Goal: Task Accomplishment & Management: Use online tool/utility

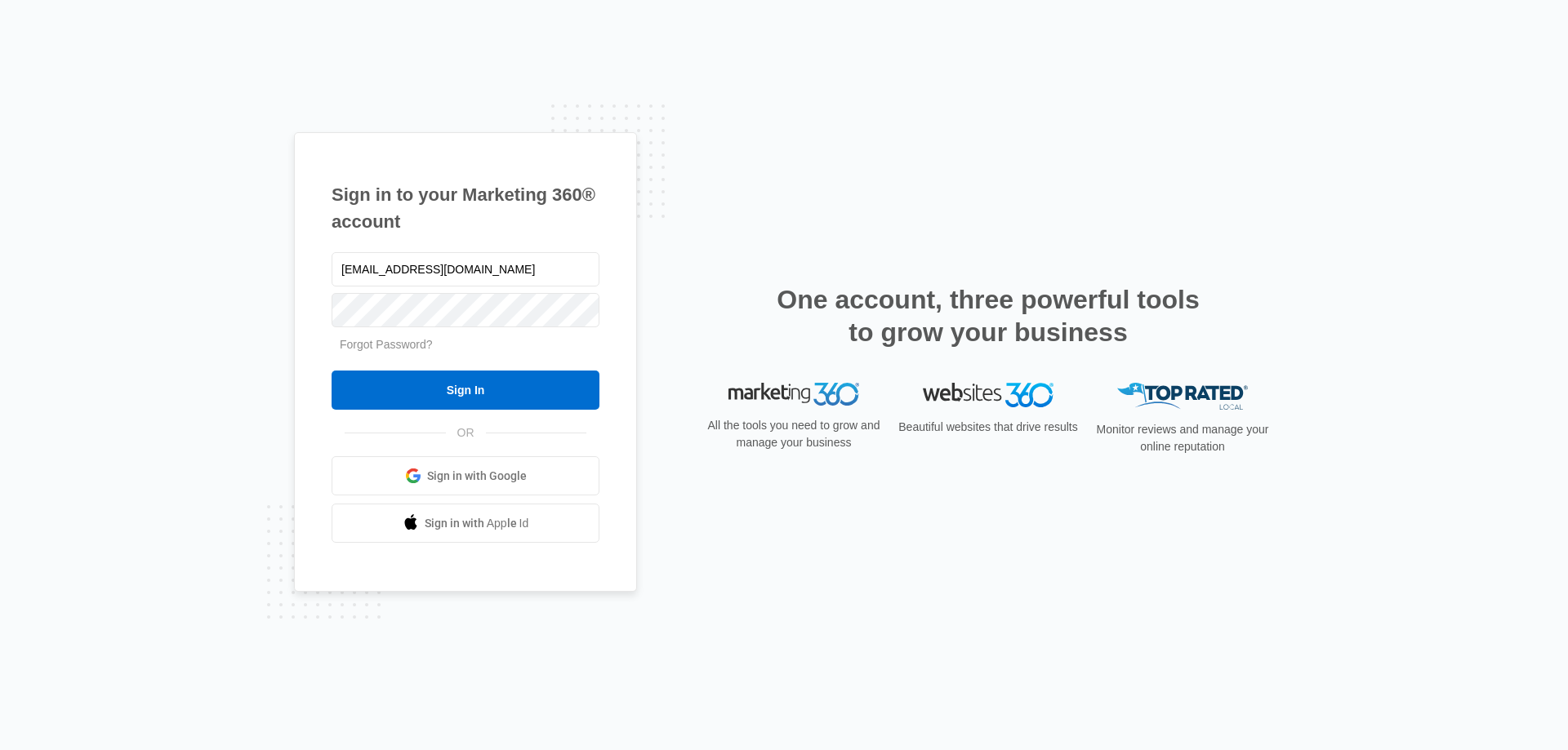
type input "[EMAIL_ADDRESS][DOMAIN_NAME]"
click at [331, 371] on input "Sign In" at bounding box center [465, 390] width 268 height 39
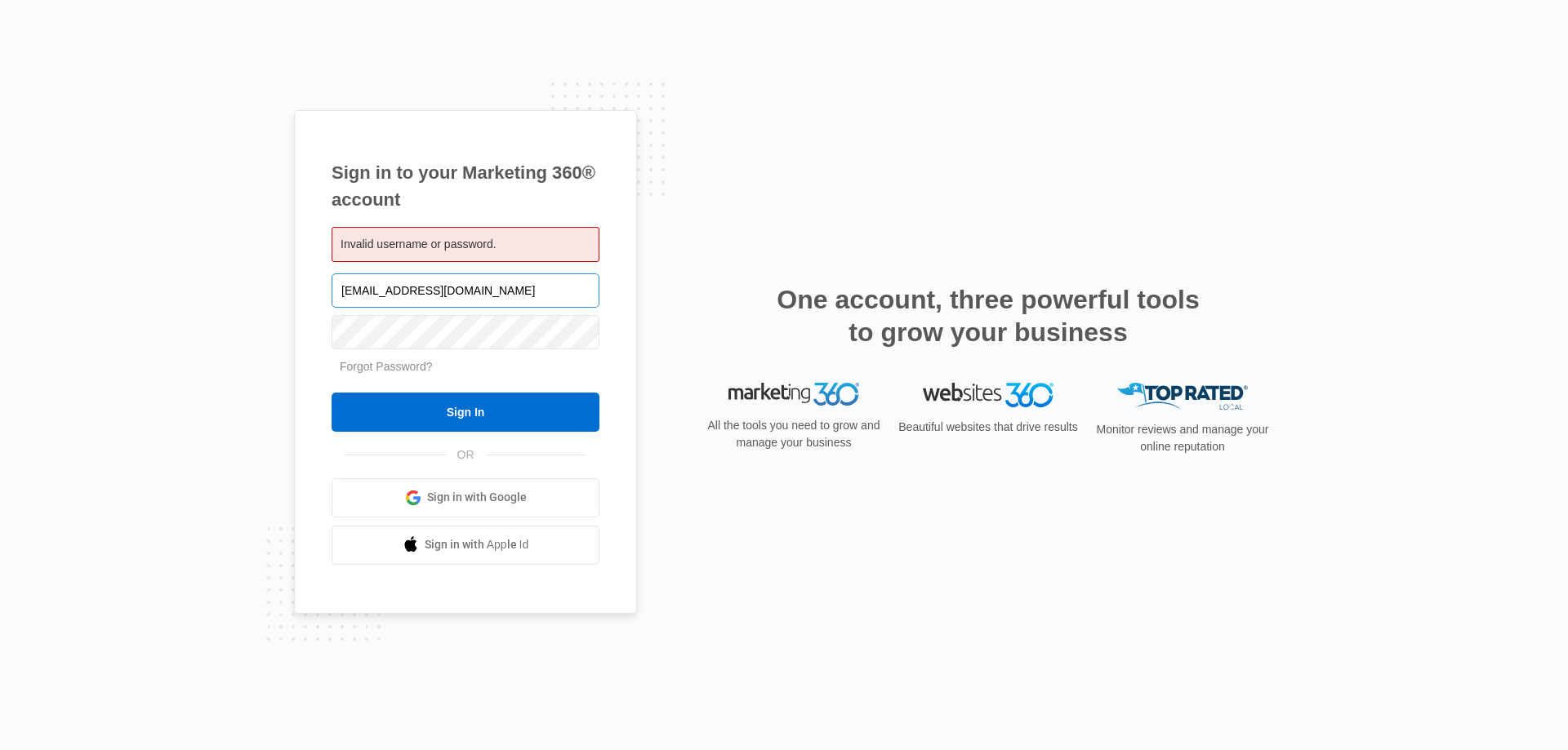
click at [502, 291] on input "[EMAIL_ADDRESS][DOMAIN_NAME]" at bounding box center [465, 290] width 268 height 34
type input "[EMAIL_ADDRESS][DOMAIN_NAME]"
click at [331, 393] on input "Sign In" at bounding box center [465, 412] width 268 height 39
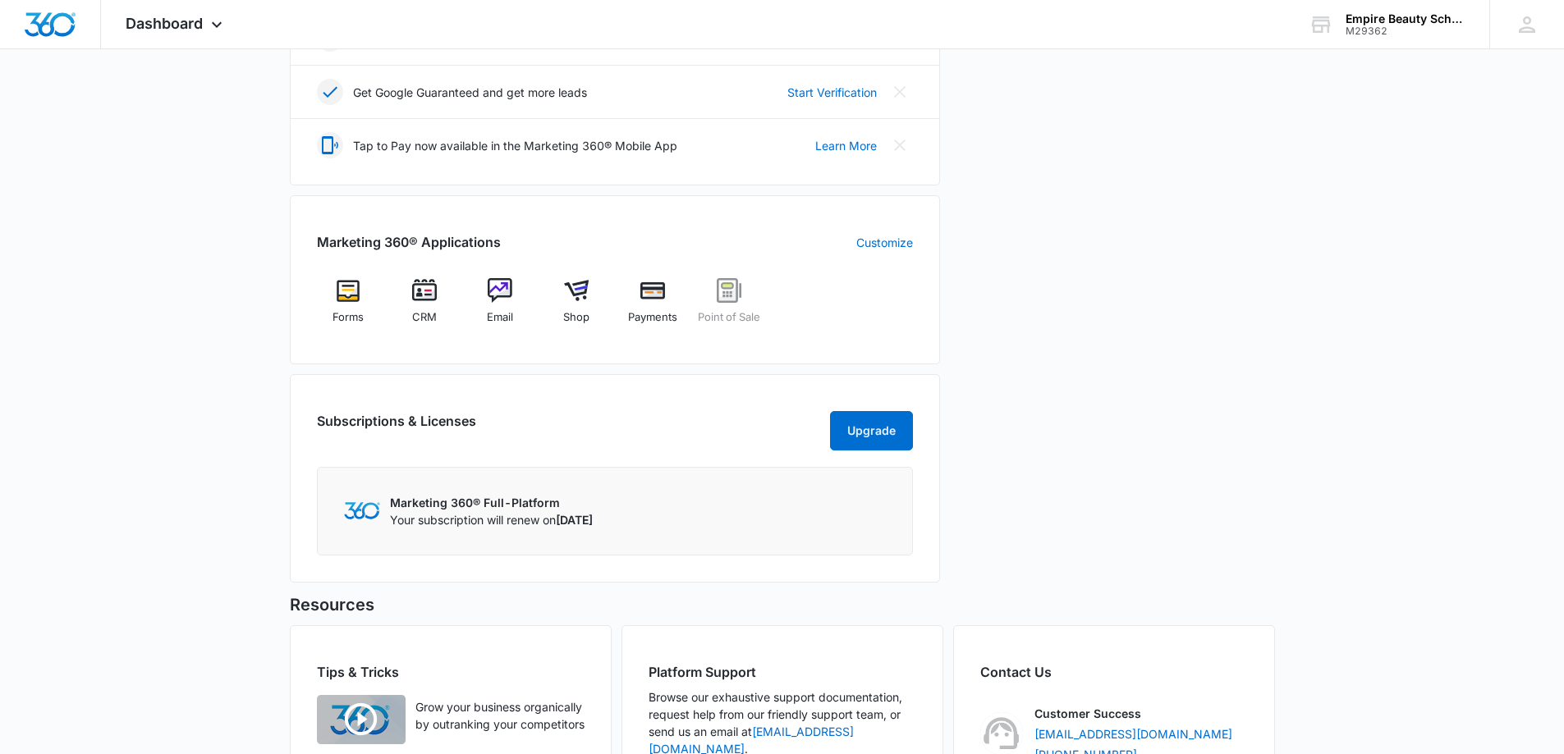
scroll to position [493, 0]
click at [429, 296] on img at bounding box center [424, 289] width 25 height 25
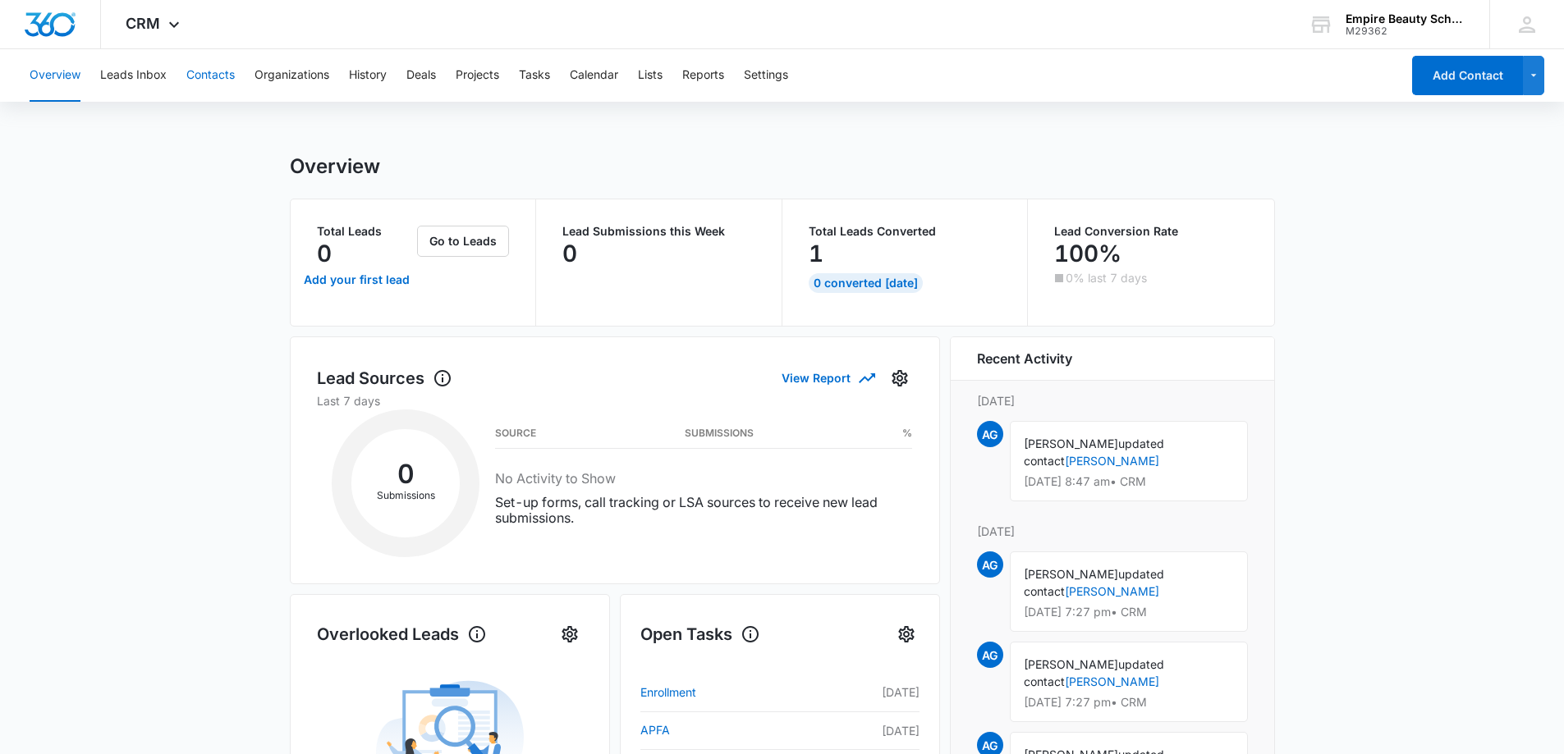
click at [219, 62] on button "Contacts" at bounding box center [210, 75] width 48 height 53
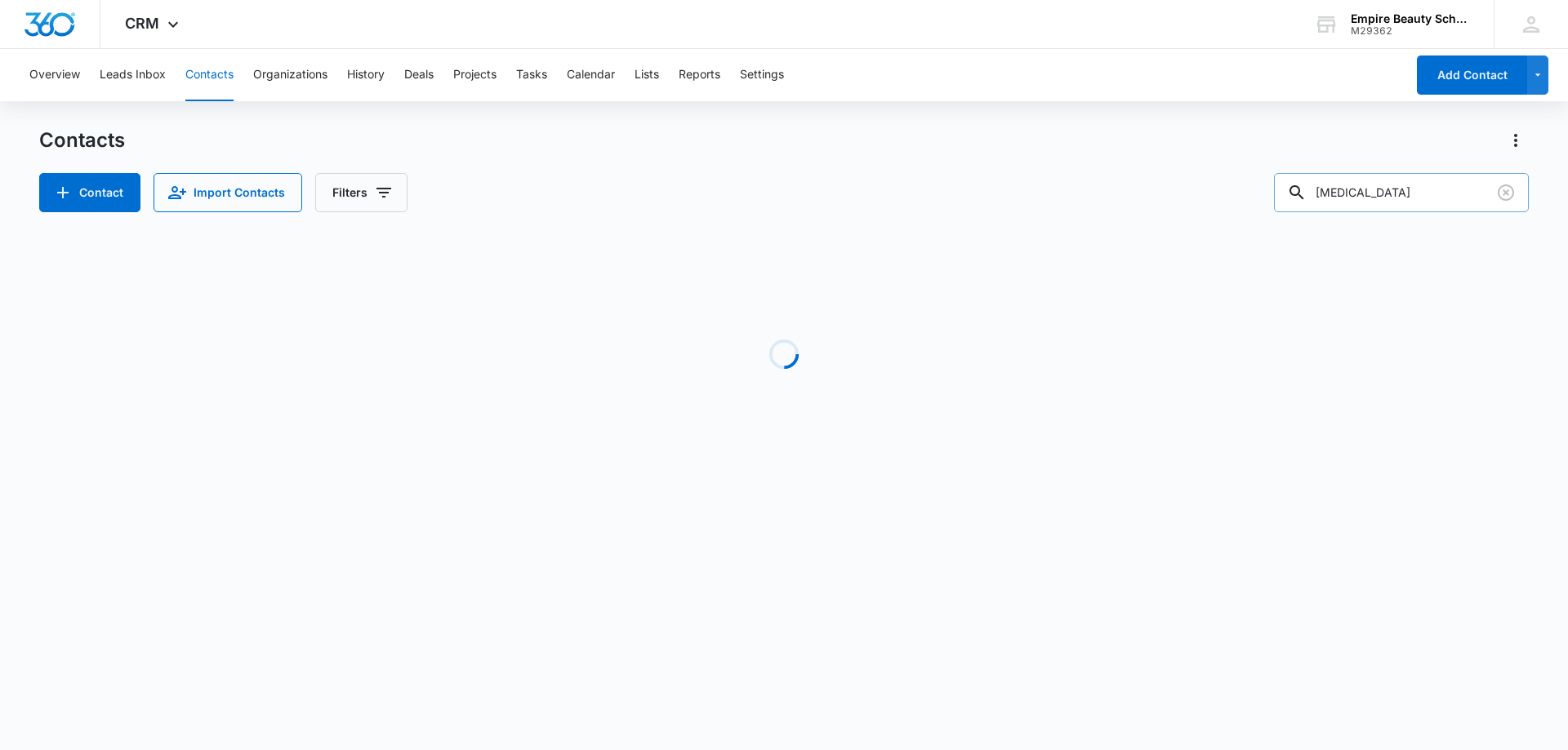
click at [1384, 199] on input "amen" at bounding box center [1402, 192] width 255 height 39
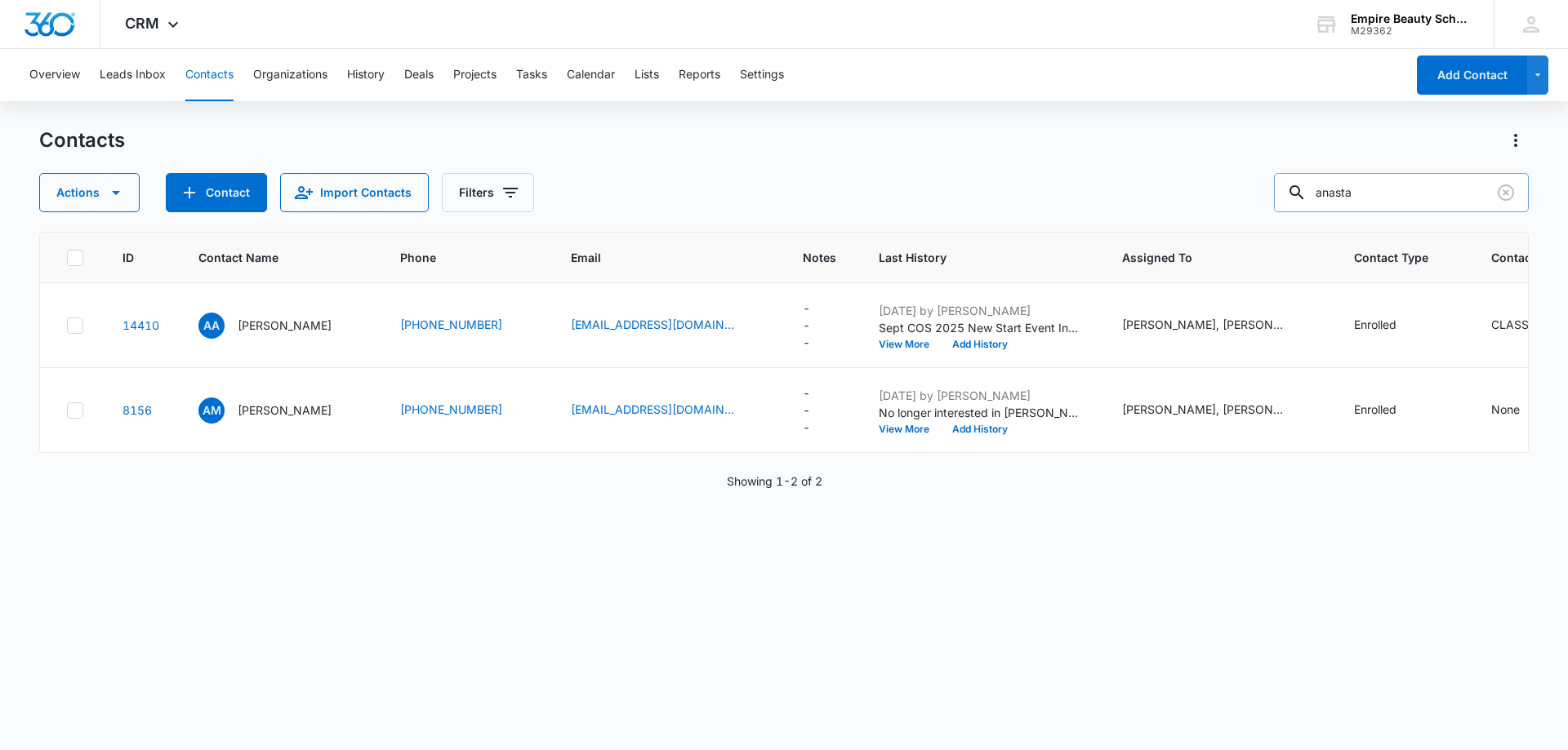
type input "anasta"
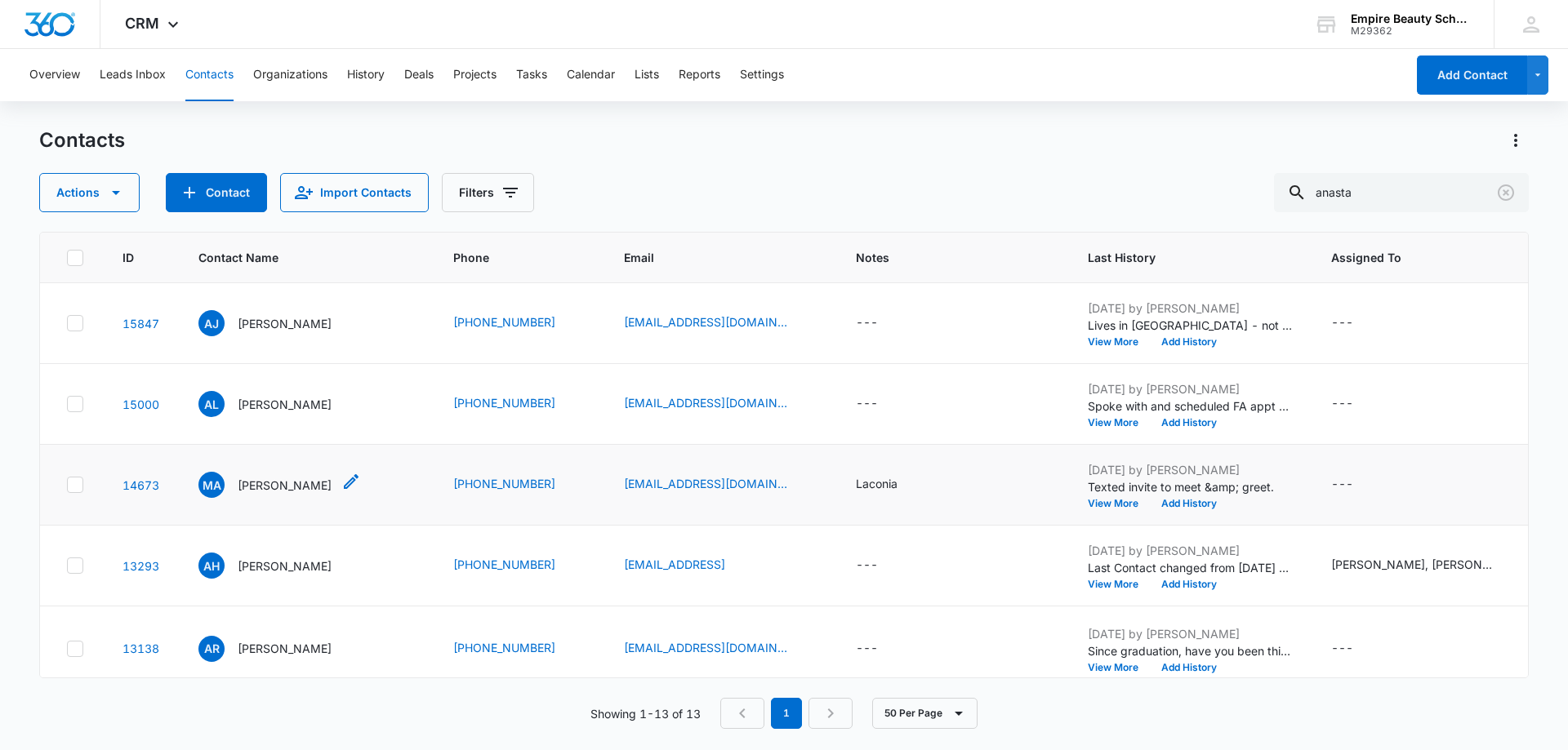
click at [252, 485] on p "Marissa Anastasio" at bounding box center [285, 484] width 94 height 17
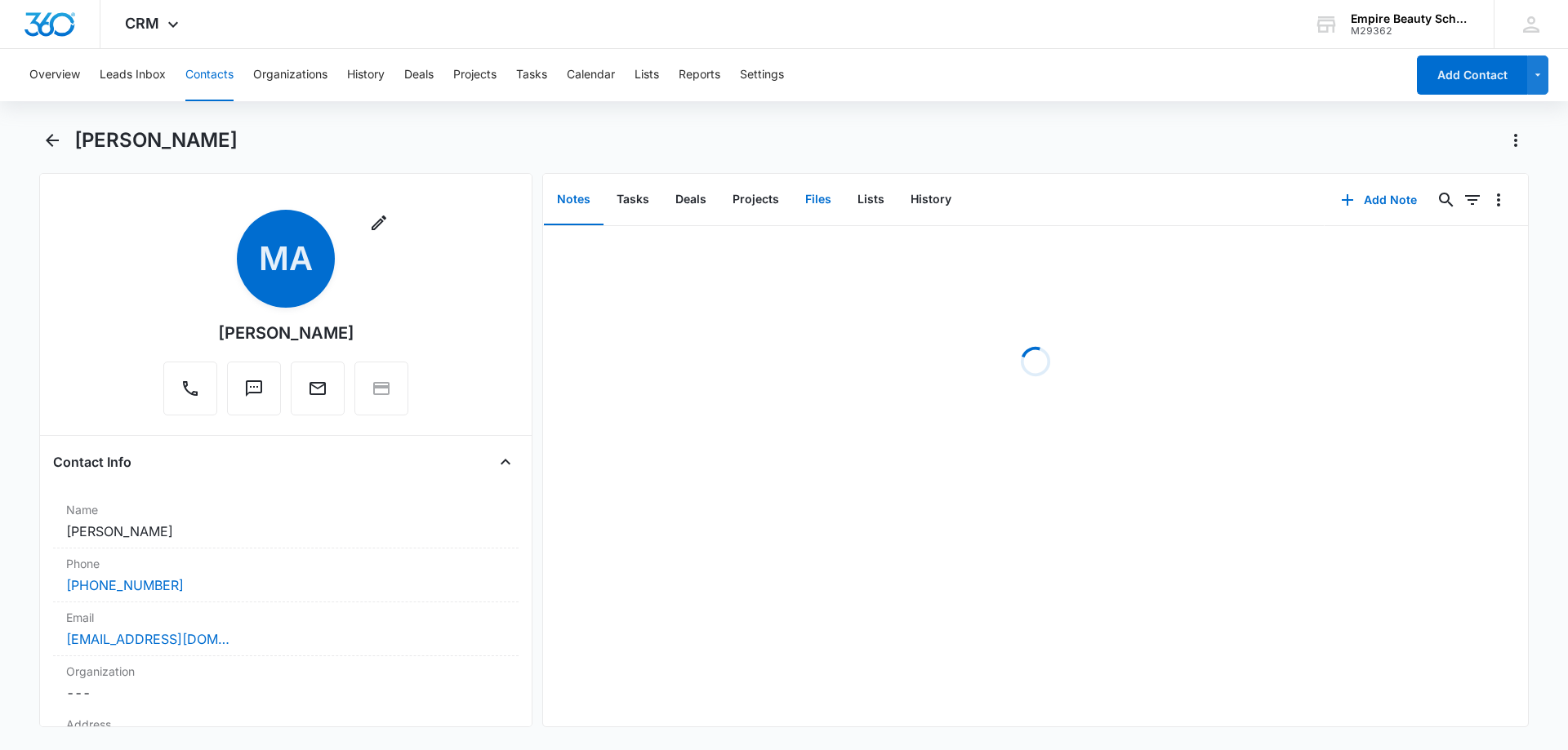
click at [812, 189] on button "Files" at bounding box center [818, 200] width 53 height 51
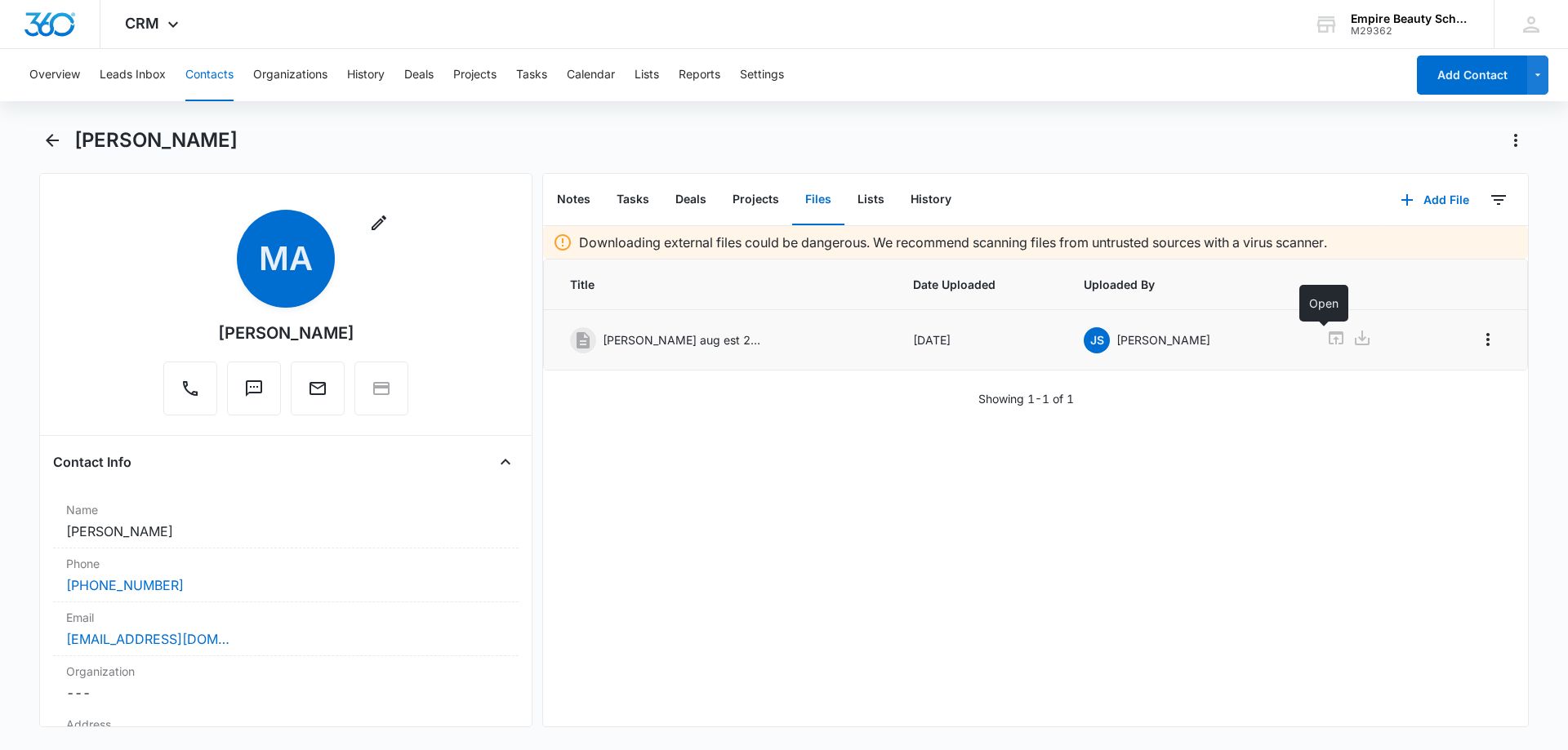
click at [1329, 339] on icon at bounding box center [1336, 337] width 15 height 13
click at [60, 141] on icon "Back" at bounding box center [53, 140] width 20 height 20
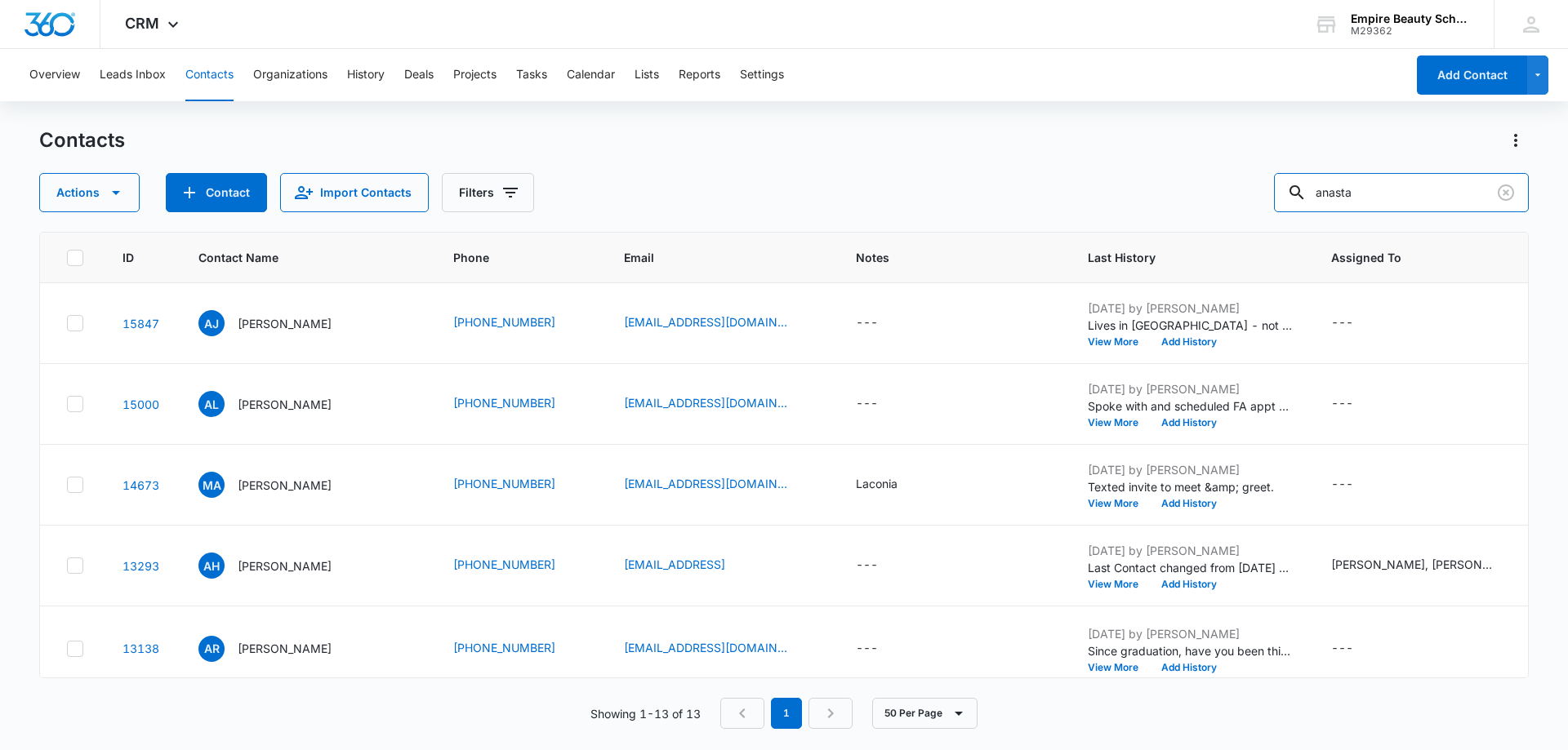
drag, startPoint x: 1393, startPoint y: 195, endPoint x: 1198, endPoint y: 192, distance: 195.0
click at [1198, 192] on div "Actions Contact Import Contacts Filters anasta" at bounding box center [783, 192] width 1489 height 39
type input "bony"
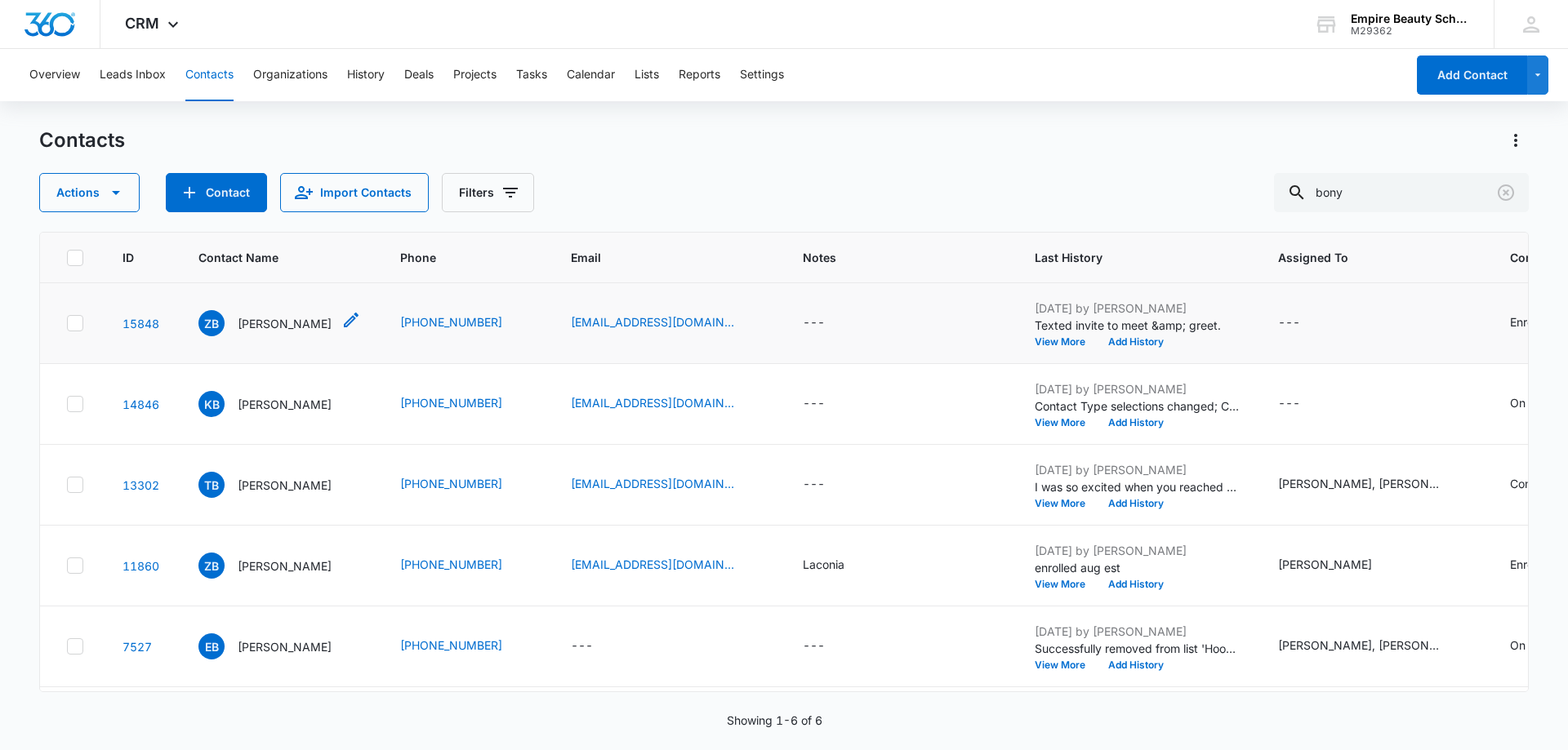
click at [256, 321] on p "Zacarra Bony" at bounding box center [285, 323] width 94 height 17
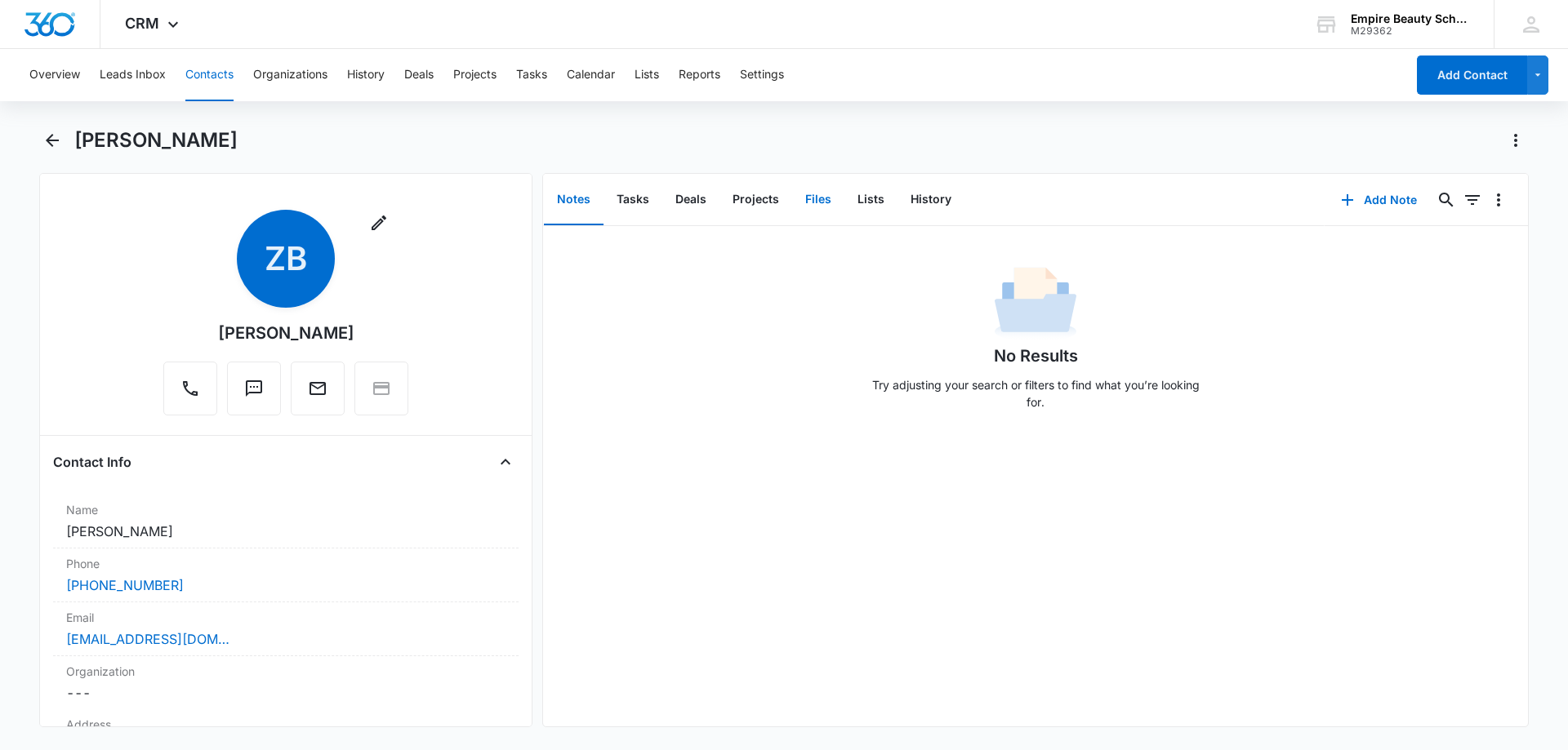
click at [805, 195] on button "Files" at bounding box center [818, 200] width 53 height 51
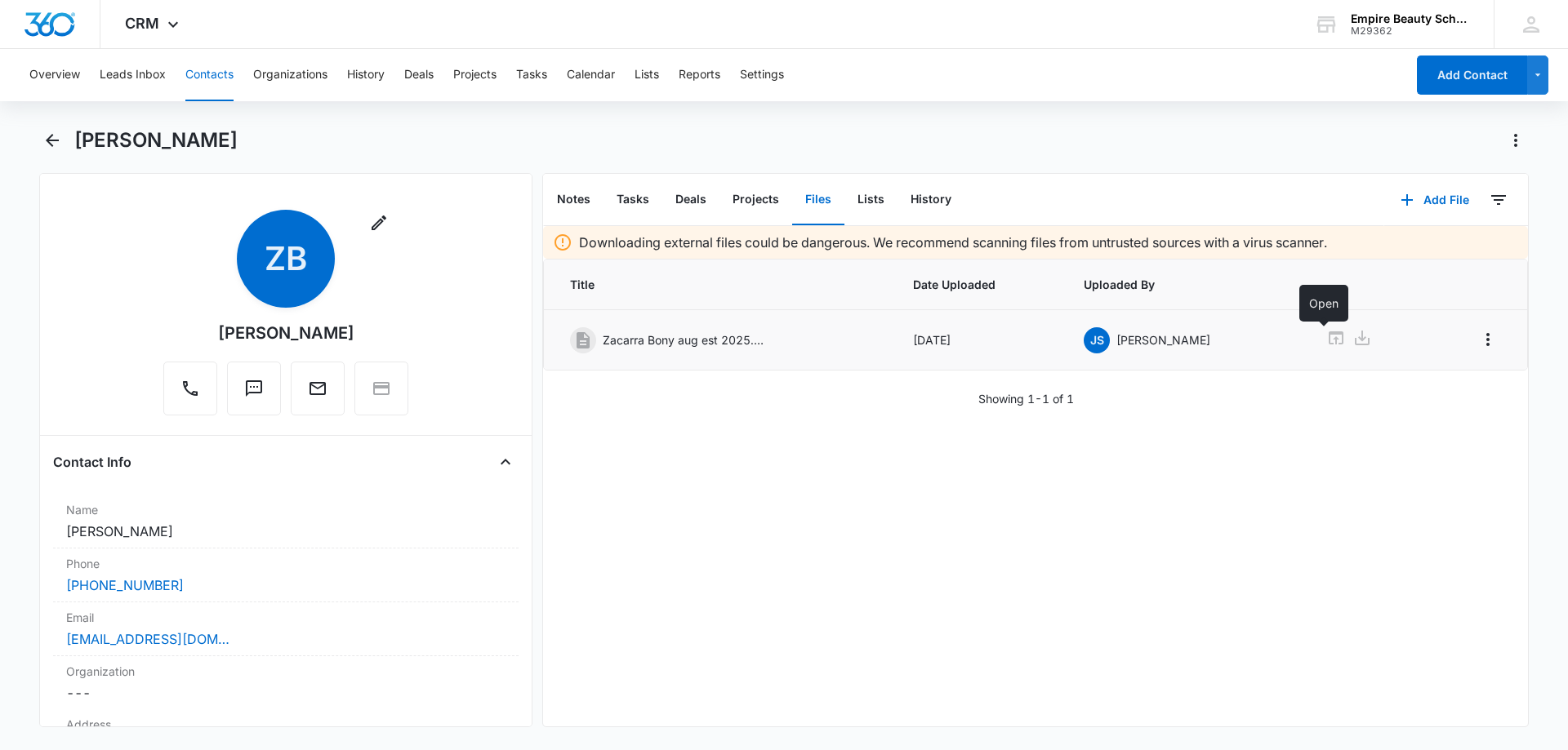
click at [1329, 339] on icon at bounding box center [1336, 337] width 15 height 13
click at [52, 146] on icon "Back" at bounding box center [52, 140] width 13 height 13
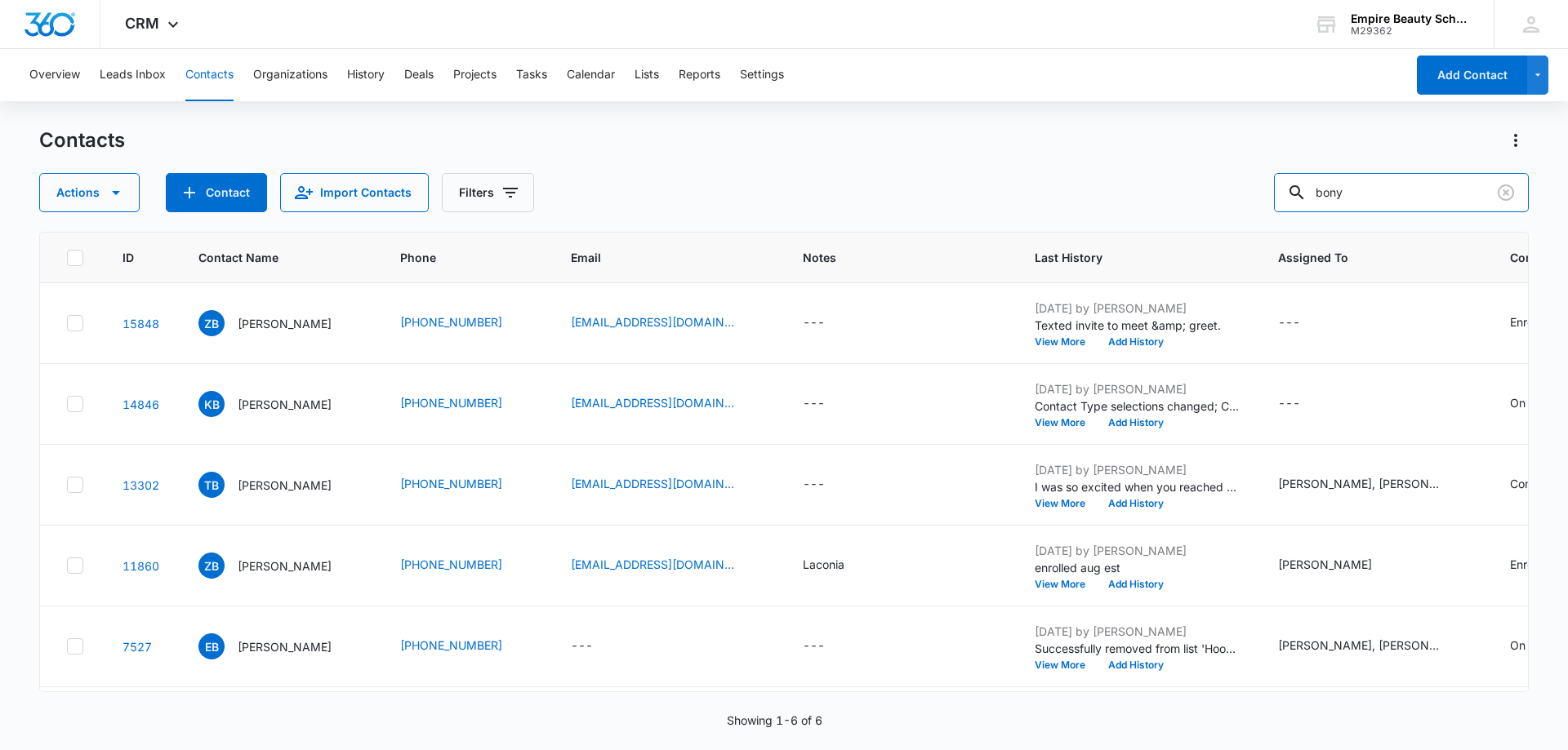
drag, startPoint x: 1302, startPoint y: 191, endPoint x: 1223, endPoint y: 191, distance: 79.0
click at [1250, 189] on div "Actions Contact Import Contacts Filters bony" at bounding box center [783, 192] width 1489 height 39
type input "aliyah"
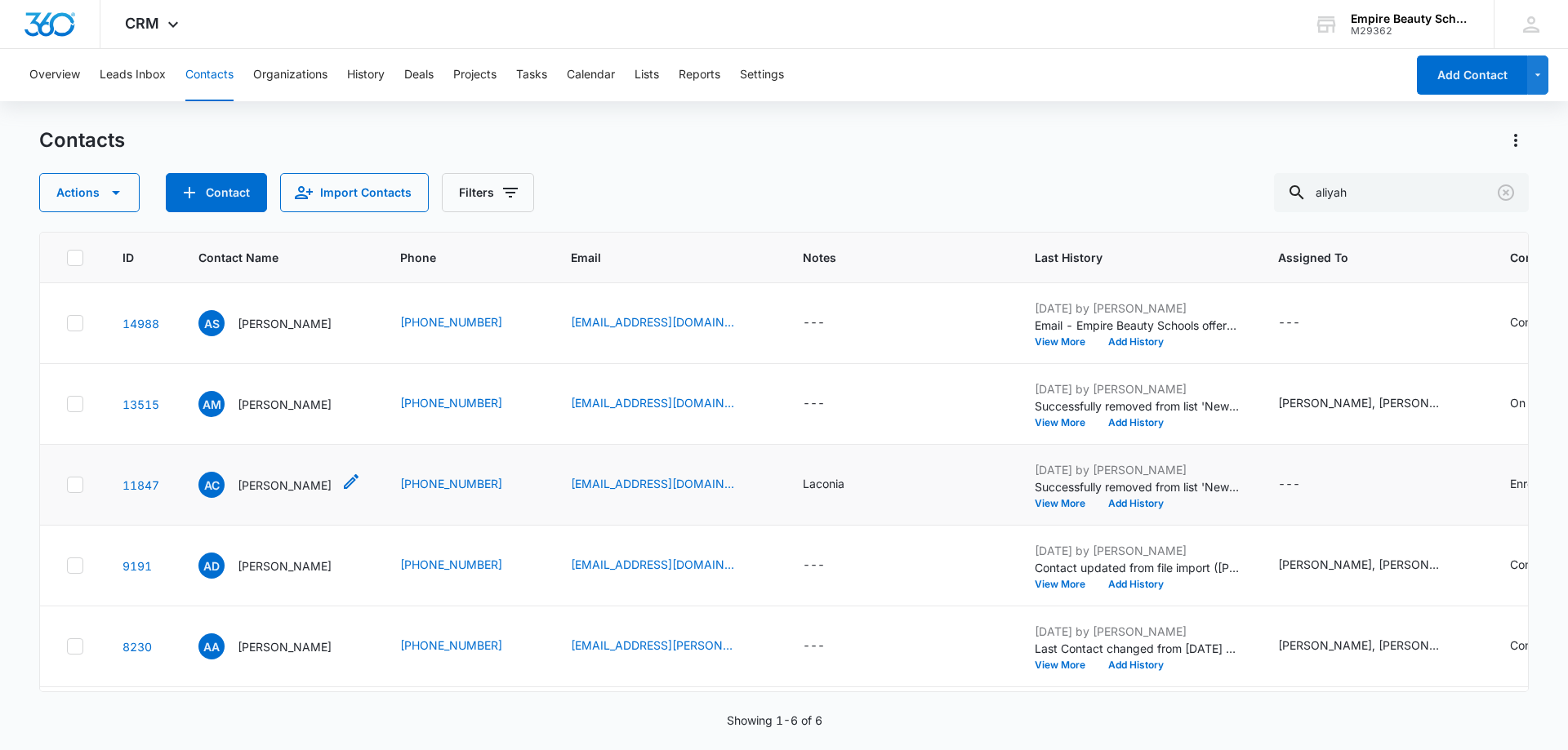
click at [258, 481] on p "Aliyah Chase" at bounding box center [285, 484] width 94 height 17
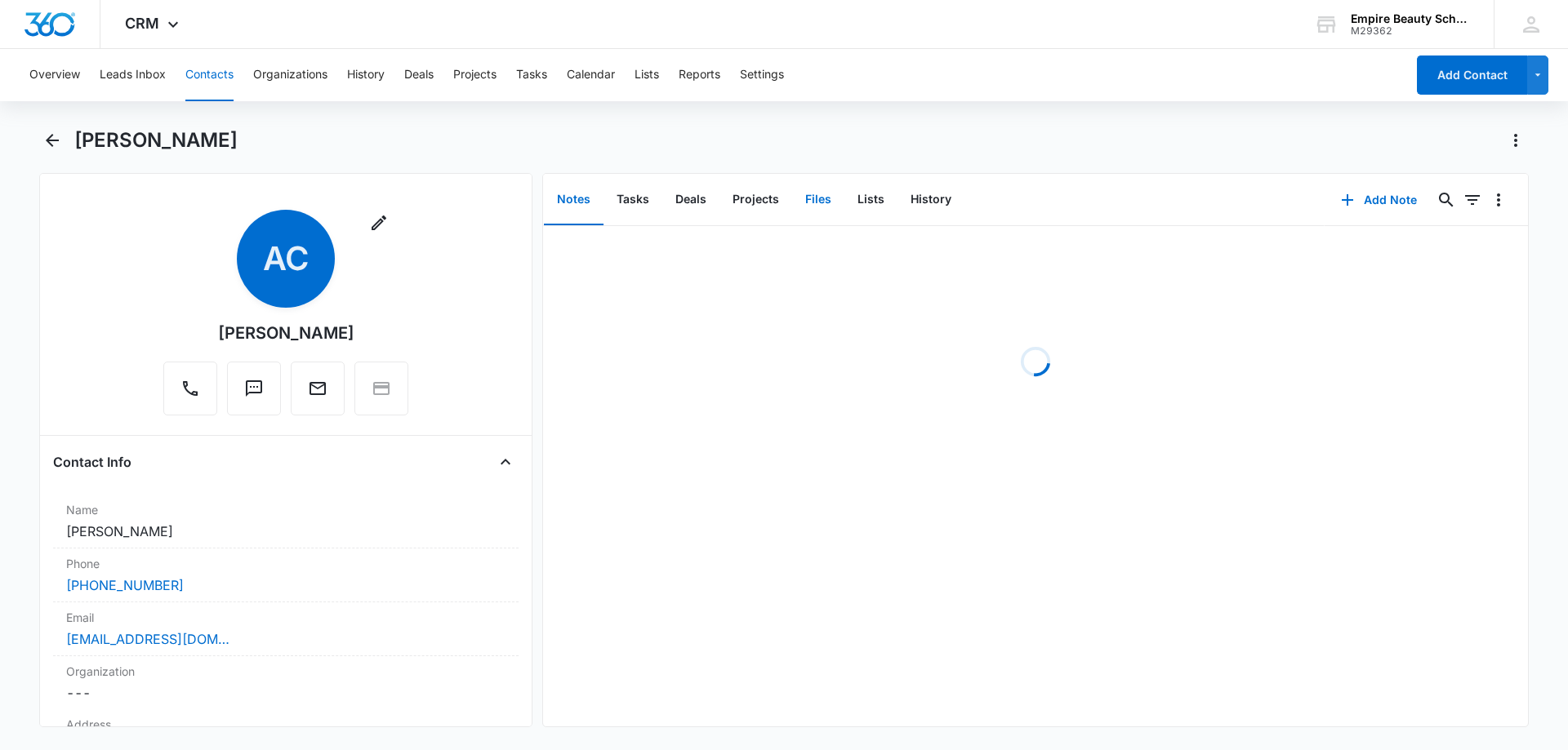
click at [805, 193] on button "Files" at bounding box center [818, 200] width 53 height 51
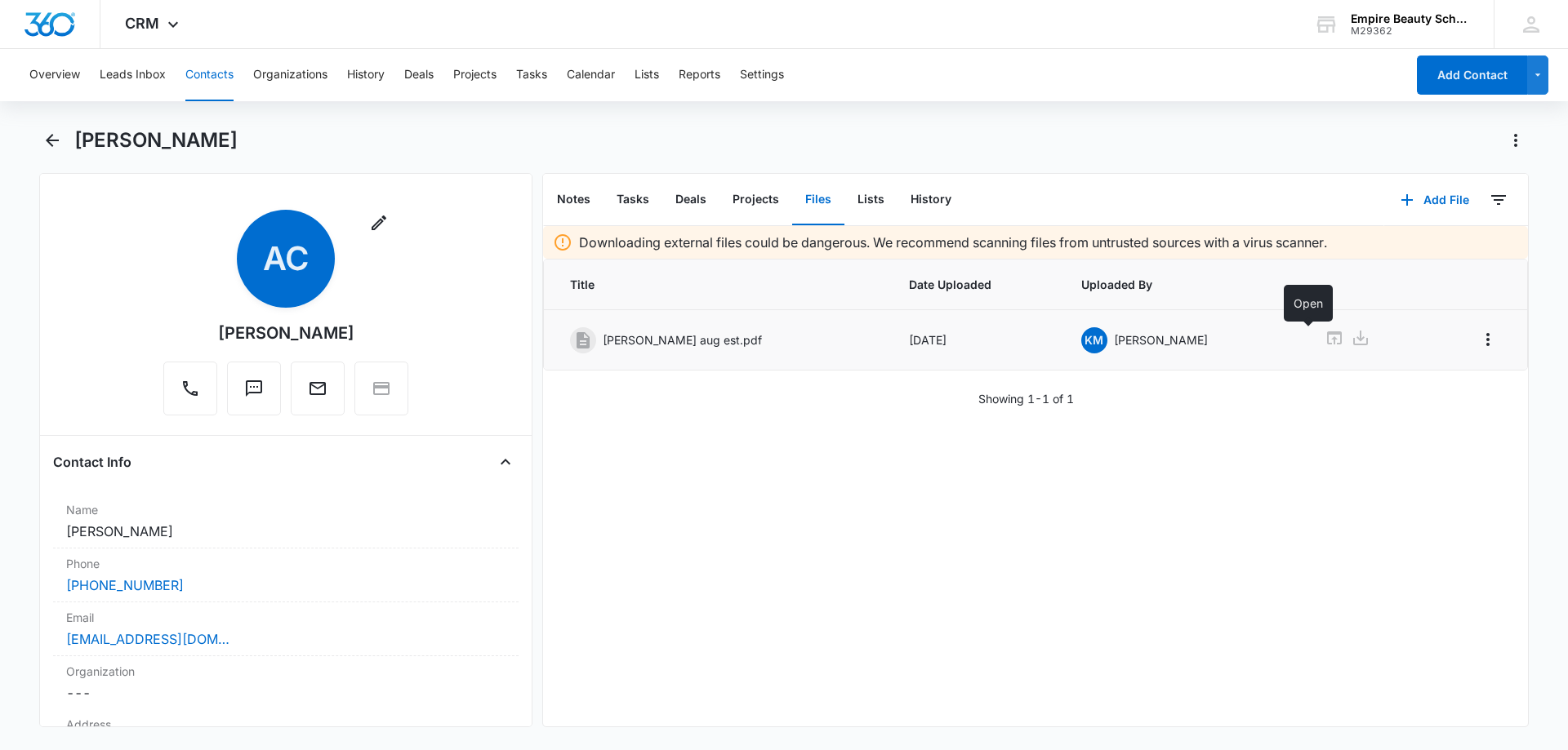
click at [1325, 339] on icon at bounding box center [1335, 338] width 20 height 20
click at [53, 141] on icon "Back" at bounding box center [52, 140] width 13 height 13
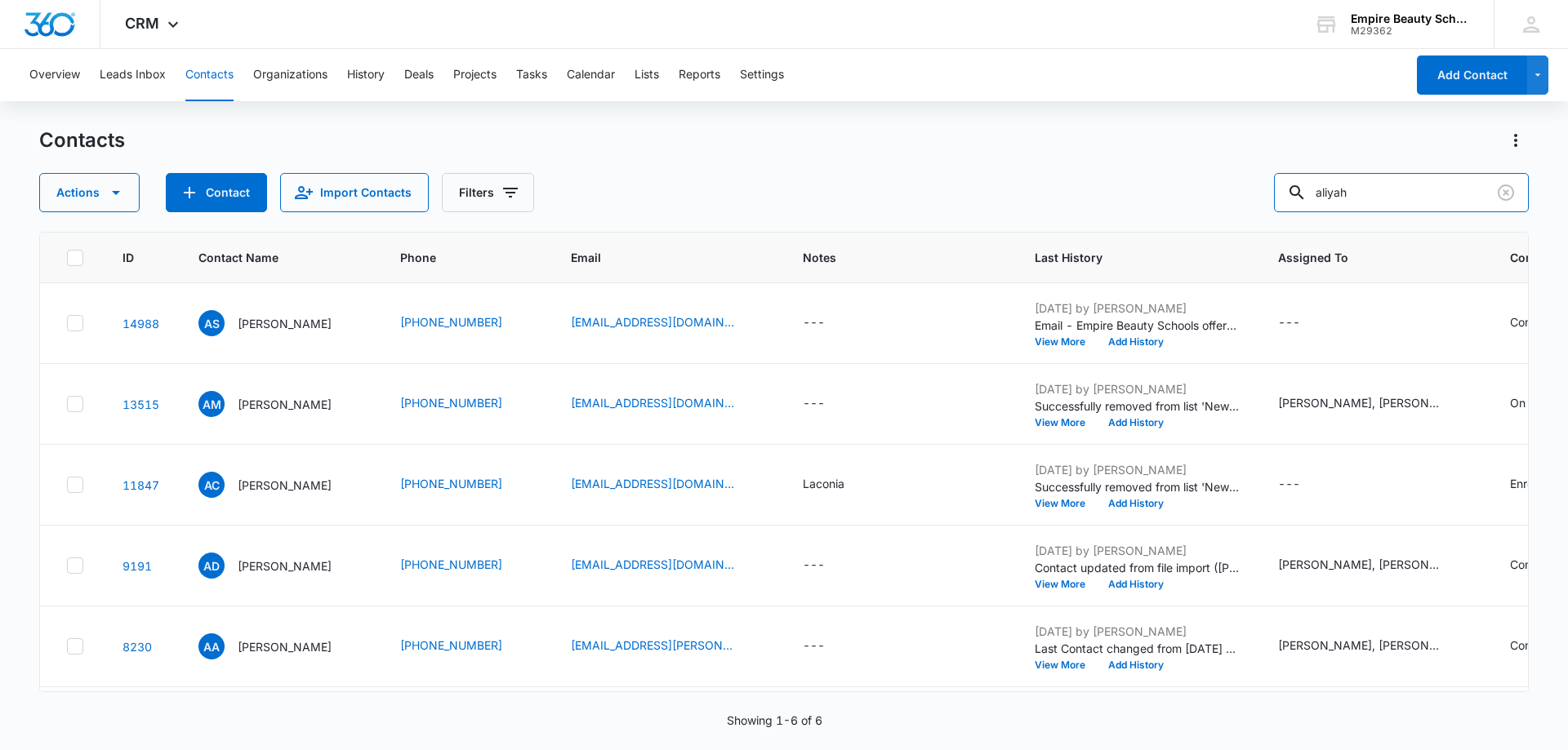
drag, startPoint x: 1371, startPoint y: 200, endPoint x: 1207, endPoint y: 192, distance: 164.2
click at [1216, 192] on div "Actions Contact Import Contacts Filters aliyah" at bounding box center [783, 192] width 1489 height 39
type input "cline"
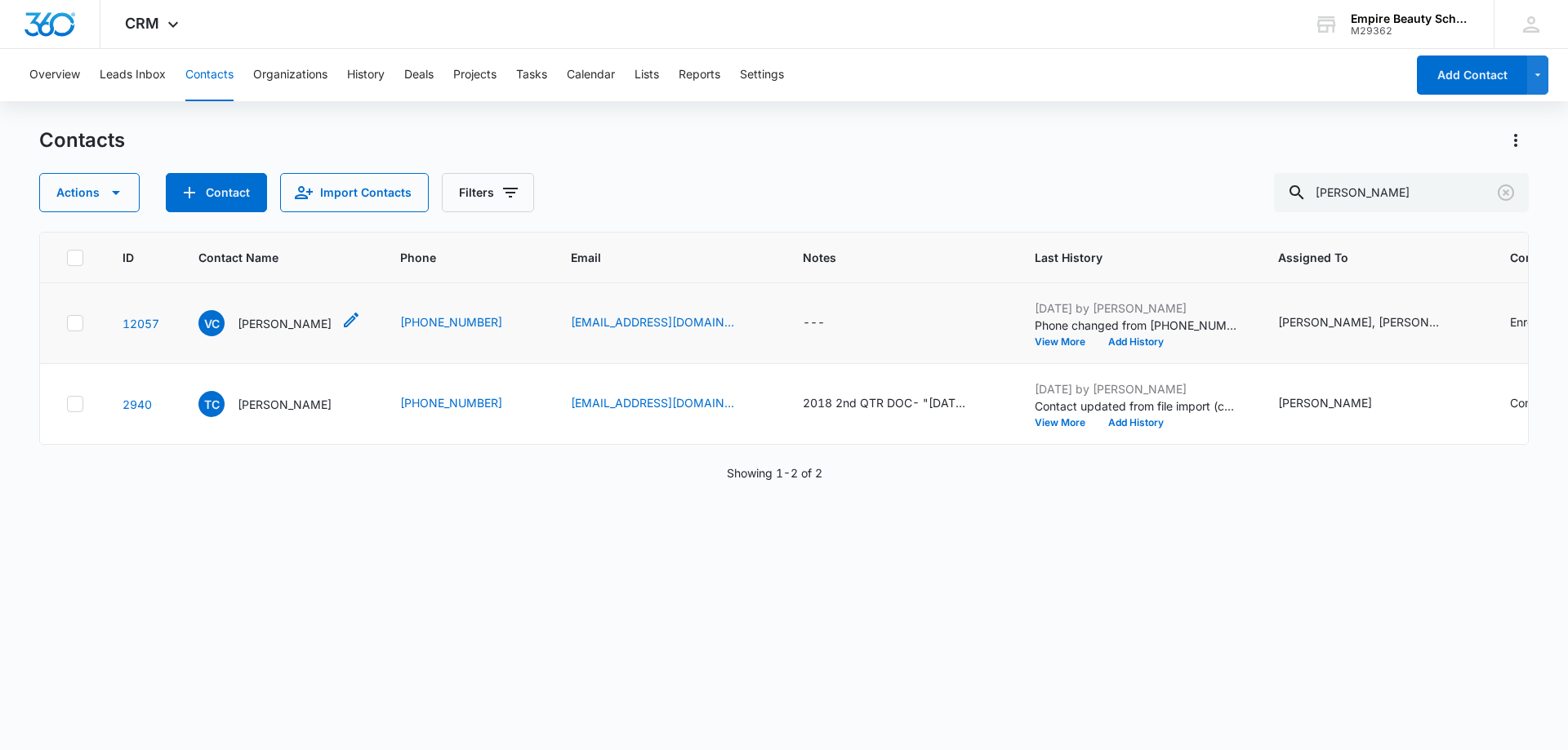
click at [272, 316] on p "Violet Cline" at bounding box center [285, 323] width 94 height 17
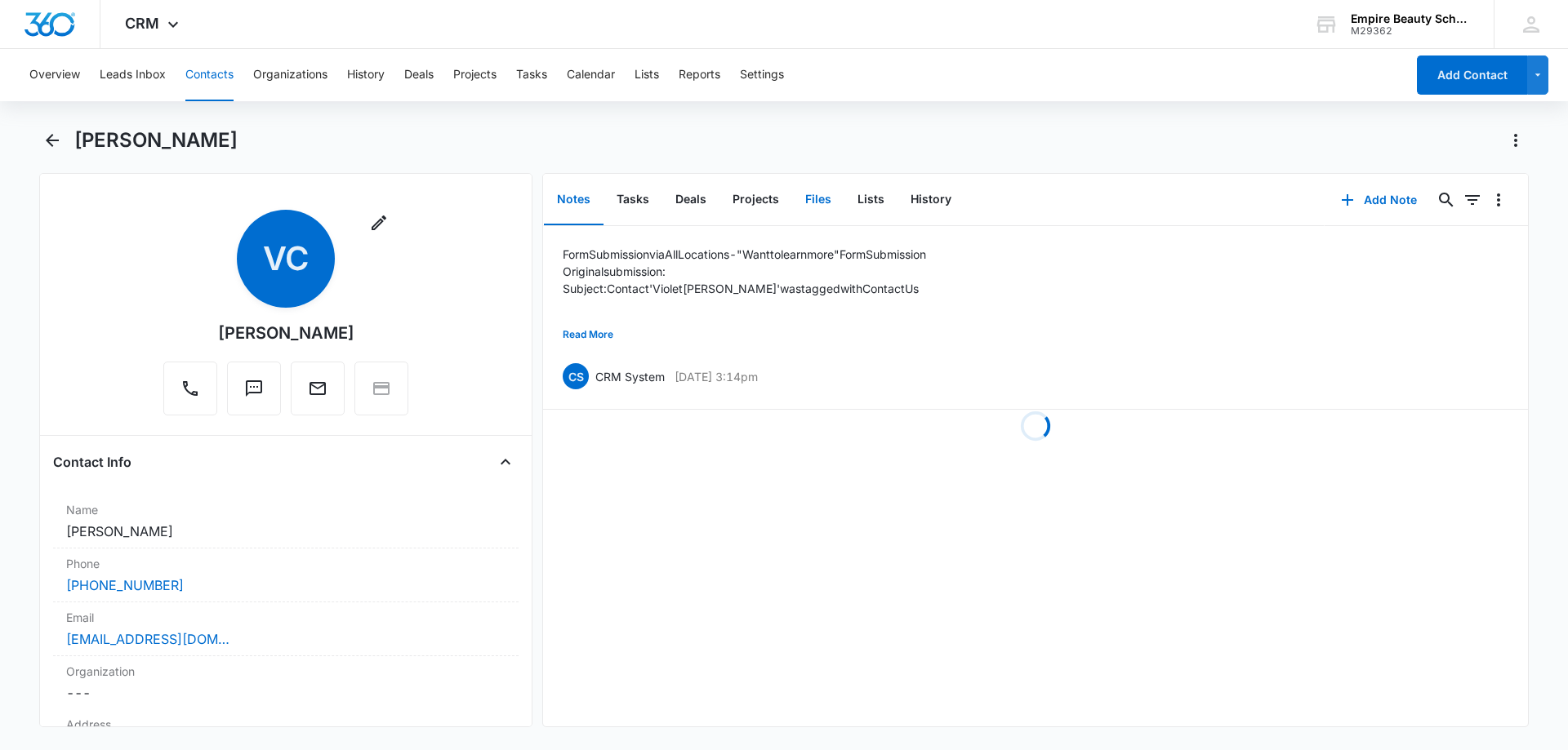
click at [809, 199] on button "Files" at bounding box center [818, 200] width 53 height 51
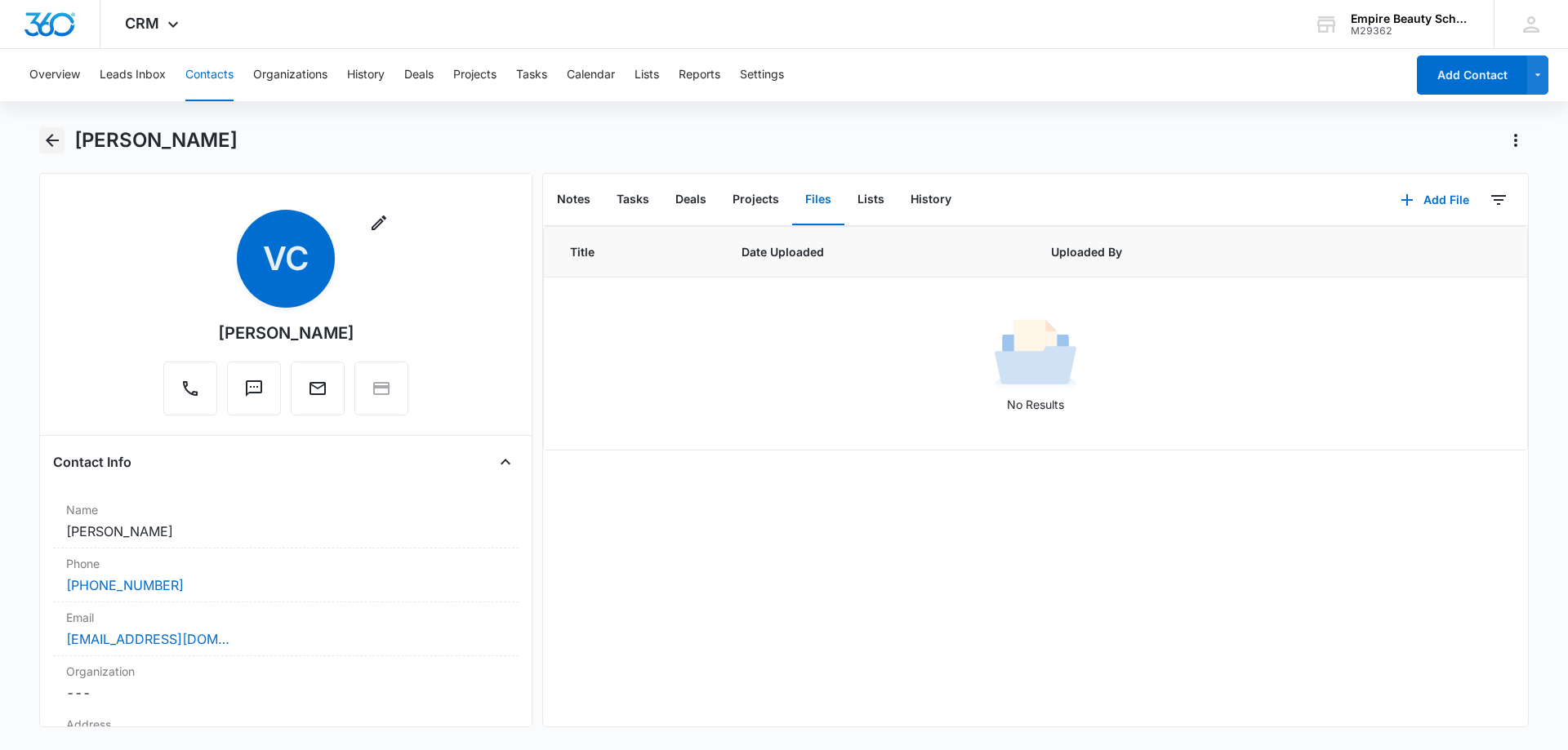
click at [53, 133] on icon "Back" at bounding box center [53, 140] width 20 height 20
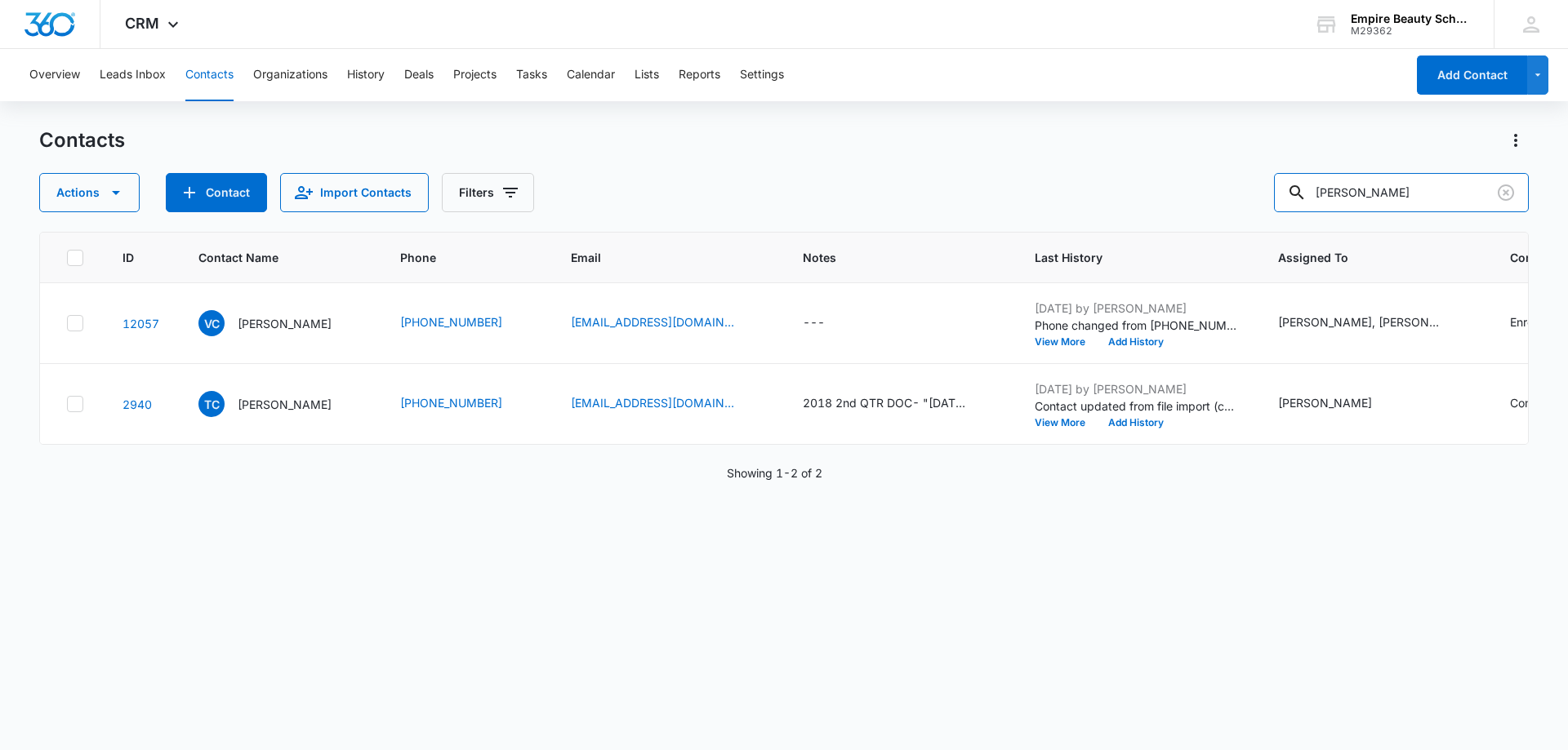
click at [1240, 197] on div "Actions Contact Import Contacts Filters cline" at bounding box center [783, 192] width 1489 height 39
type input "drolet"
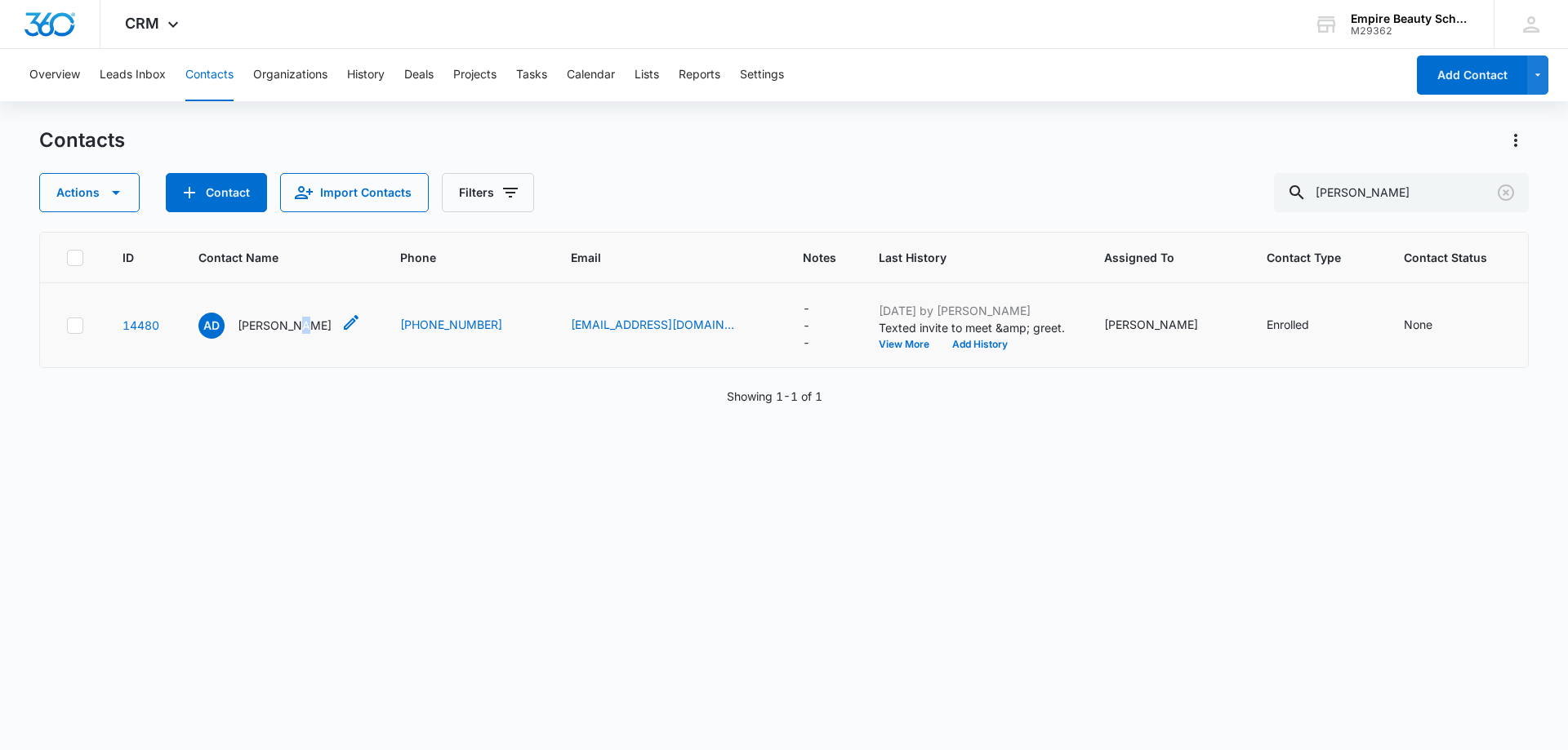
click at [289, 321] on p "Ayla Drolet" at bounding box center [285, 325] width 94 height 17
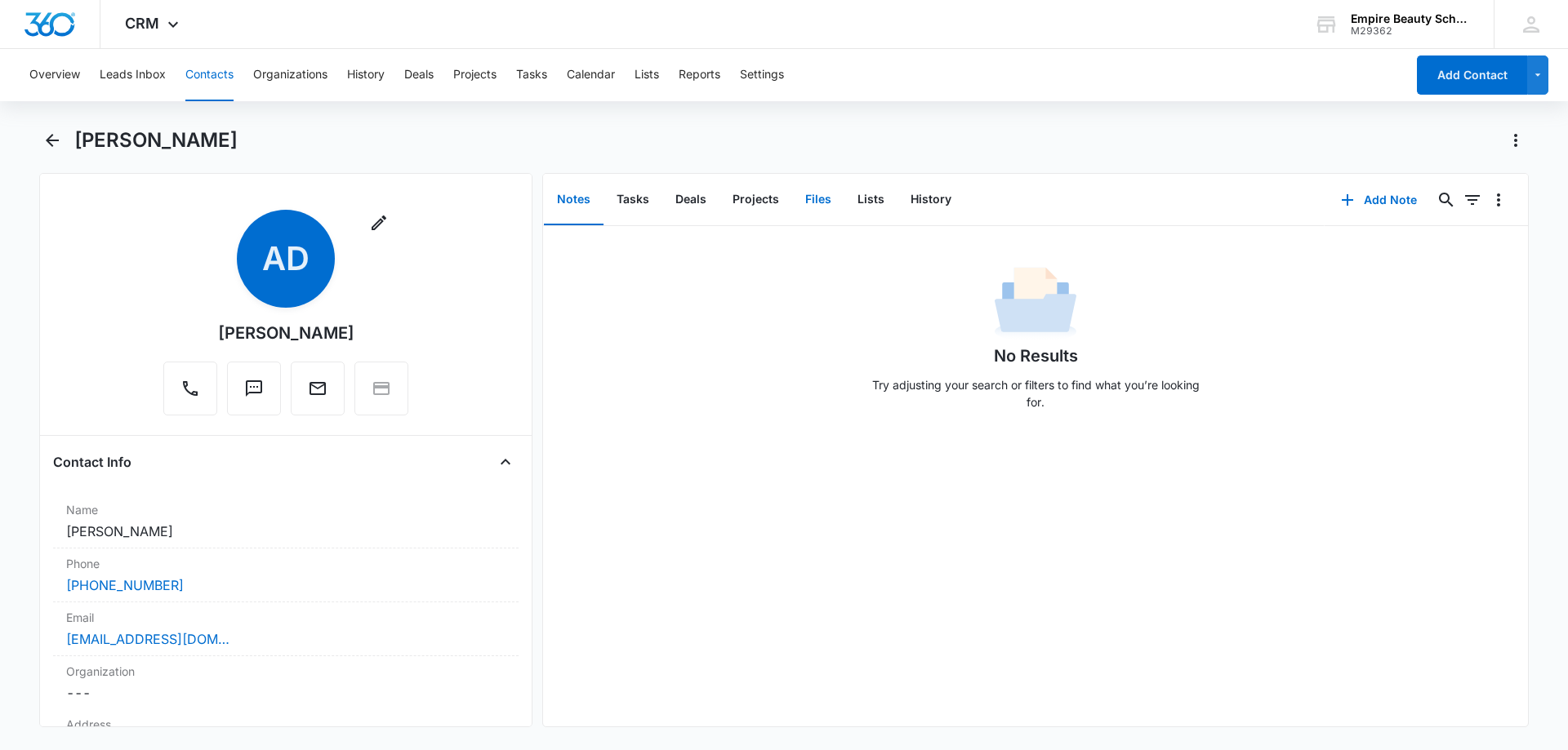
click at [818, 202] on button "Files" at bounding box center [818, 200] width 53 height 51
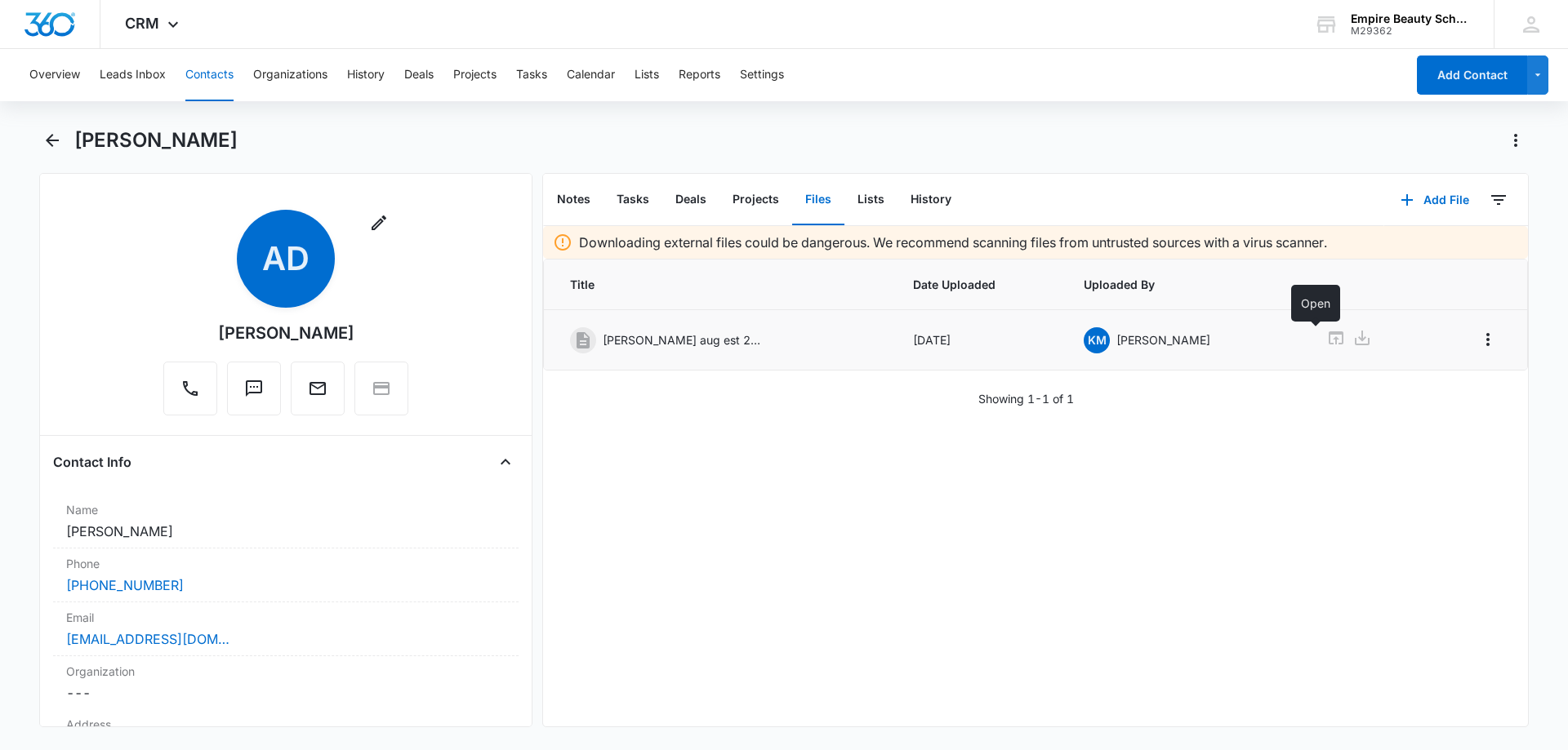
click at [1329, 341] on icon at bounding box center [1336, 337] width 15 height 13
click at [62, 134] on icon "Back" at bounding box center [53, 140] width 20 height 20
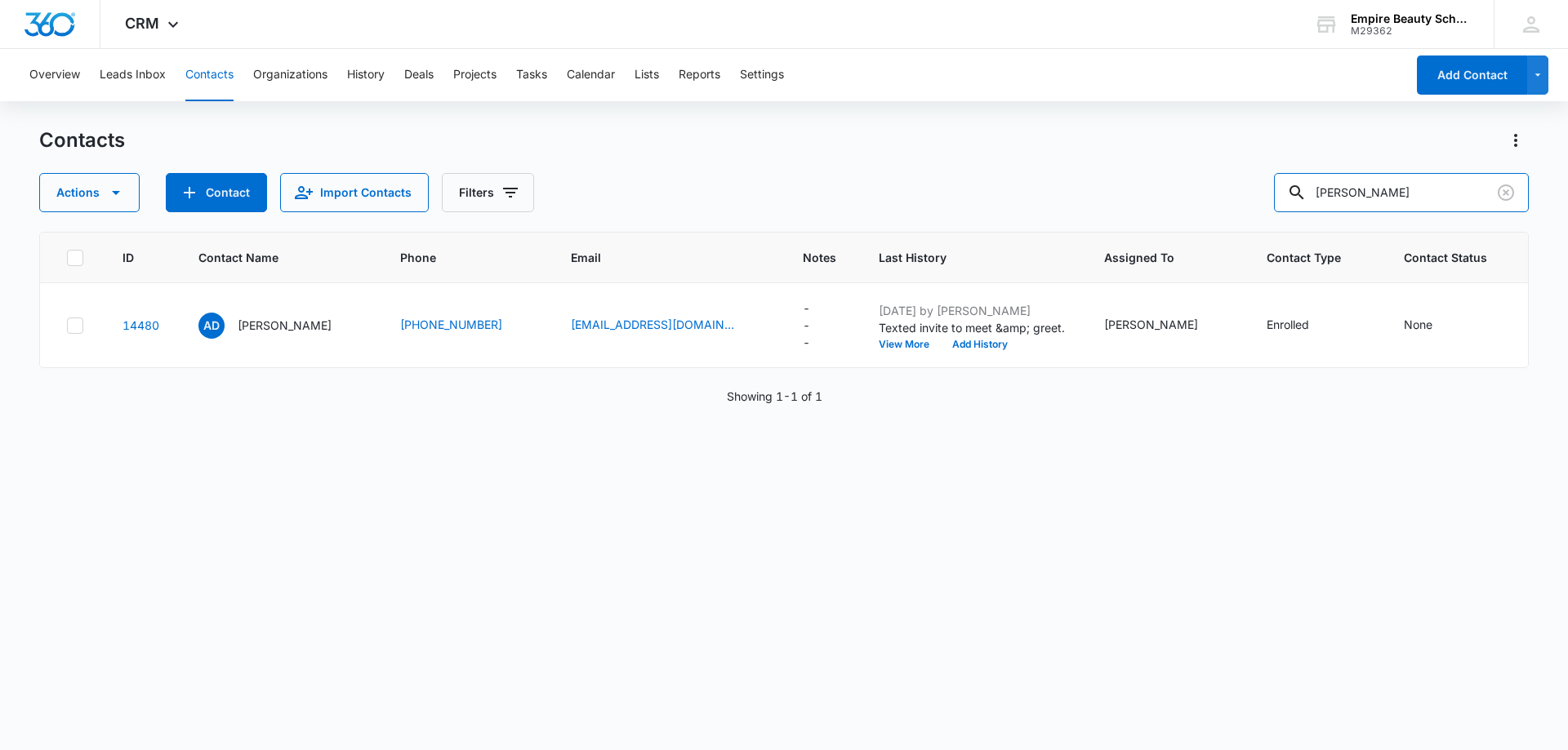
drag, startPoint x: 1288, startPoint y: 192, endPoint x: 1202, endPoint y: 186, distance: 86.2
click at [1207, 187] on div "Actions Contact Import Contacts Filters drolet" at bounding box center [783, 192] width 1489 height 39
type input "kittre"
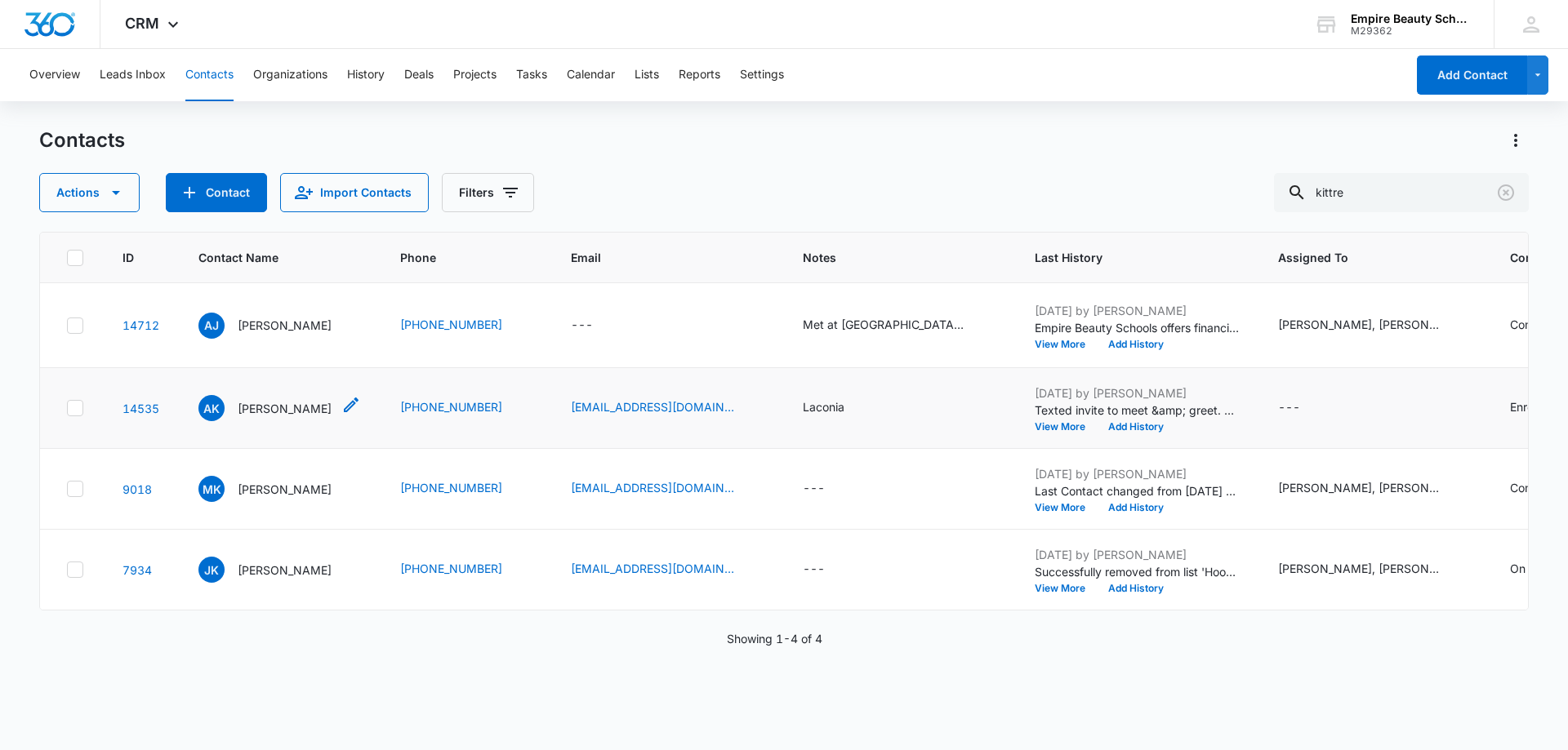
click at [281, 418] on p "Ariel Kittredge" at bounding box center [285, 408] width 94 height 17
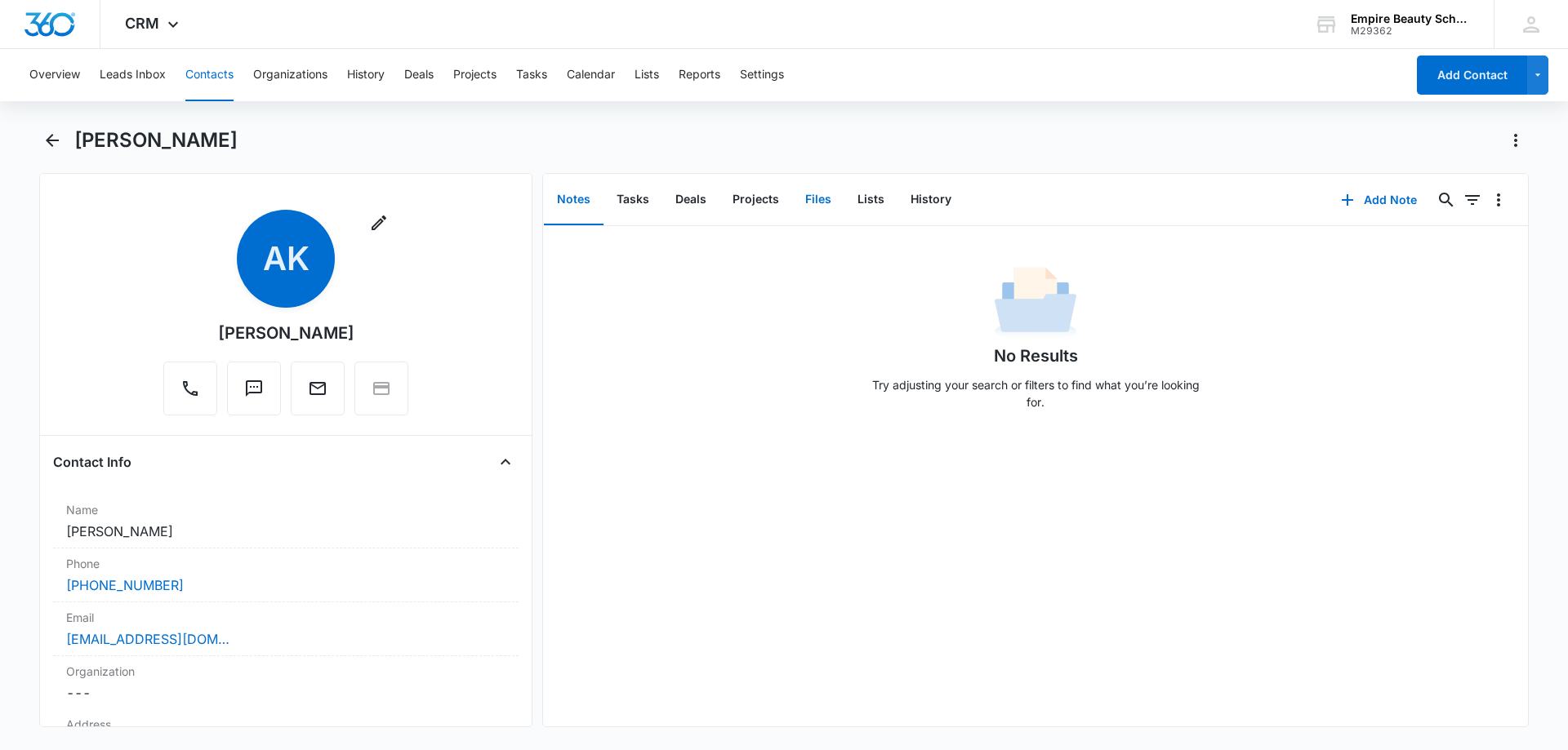
click at [822, 191] on button "Files" at bounding box center [818, 200] width 53 height 51
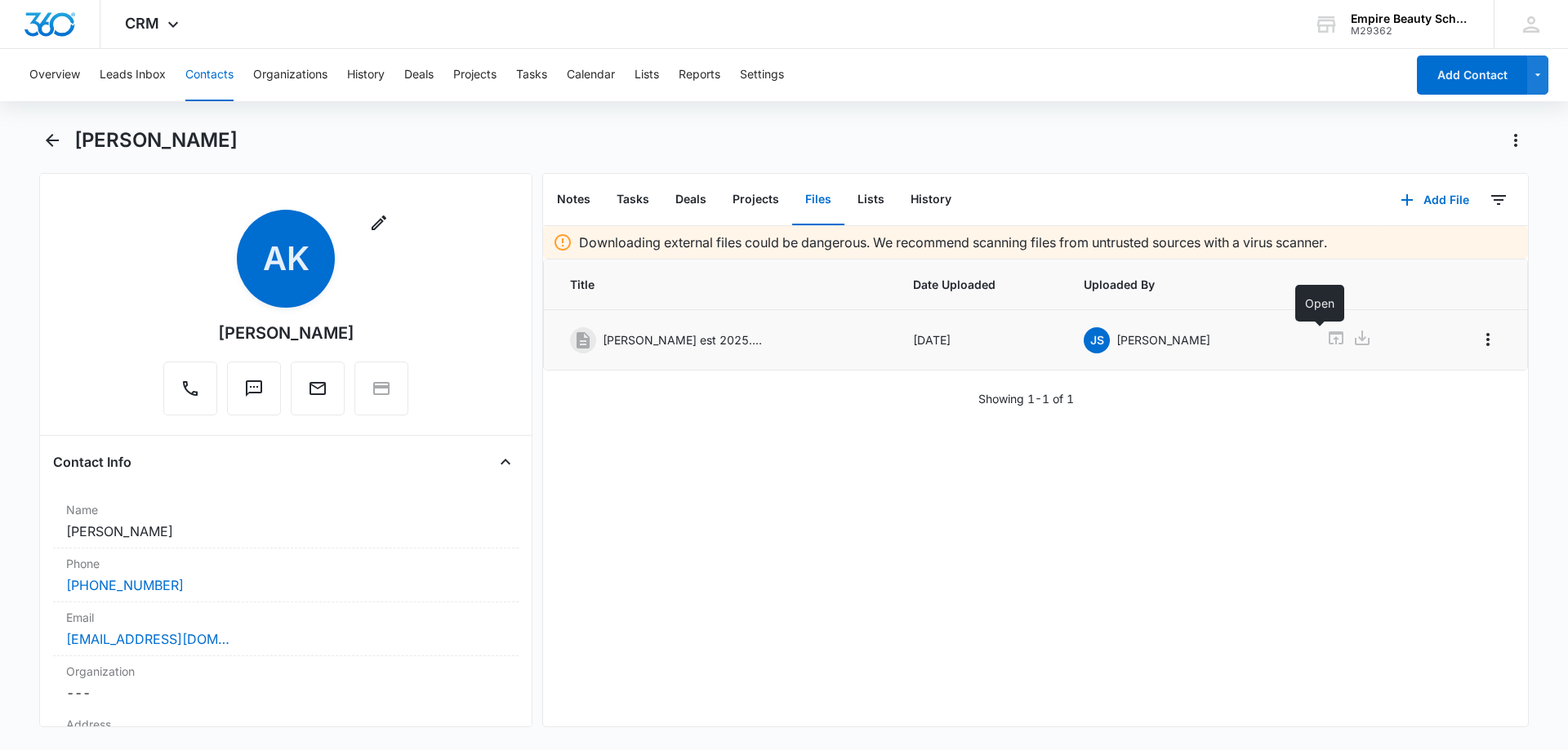
click at [1329, 335] on icon at bounding box center [1336, 337] width 15 height 13
click at [62, 140] on button "Back" at bounding box center [51, 140] width 25 height 26
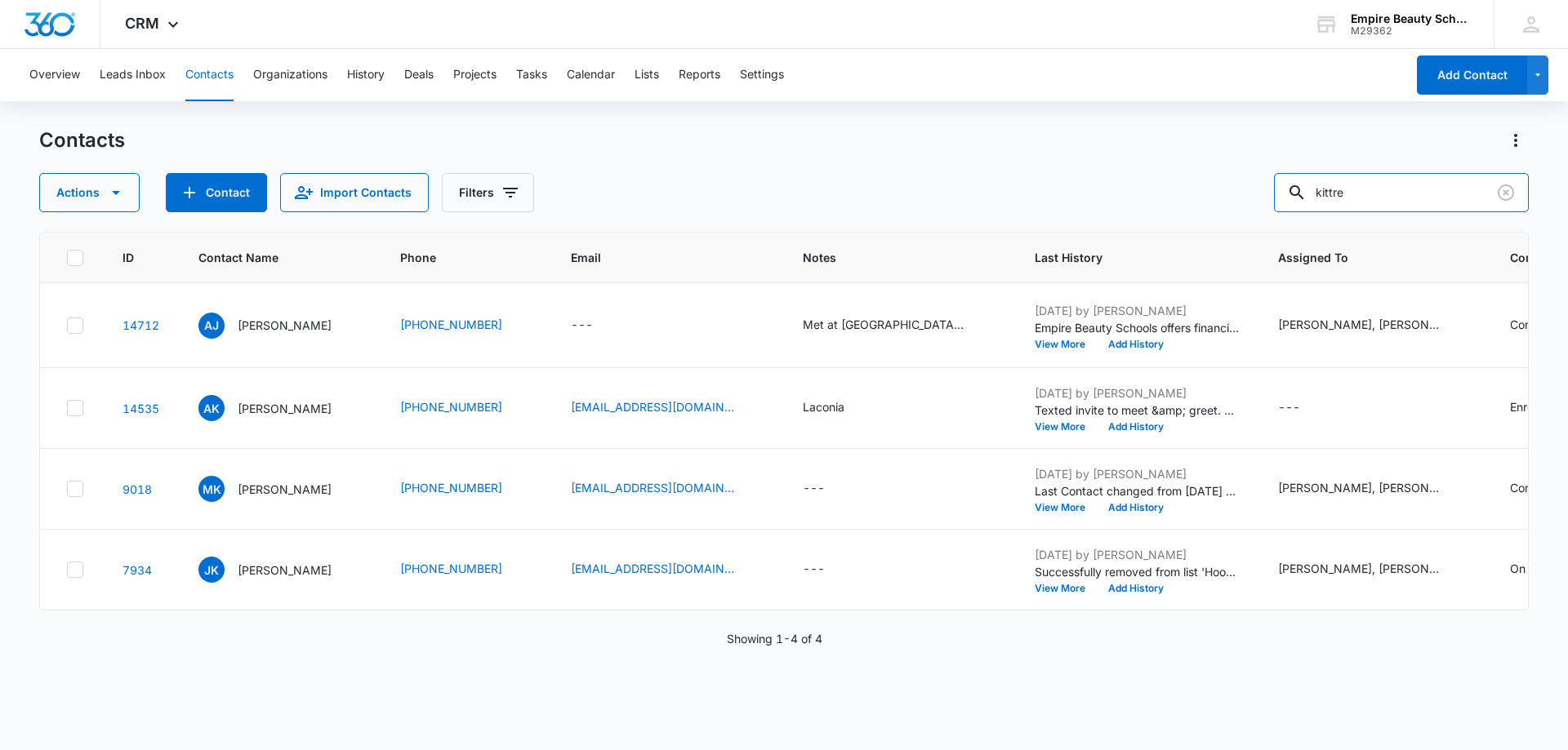
click at [1200, 204] on div "Actions Contact Import Contacts Filters kittre" at bounding box center [783, 192] width 1489 height 39
type input "leblan"
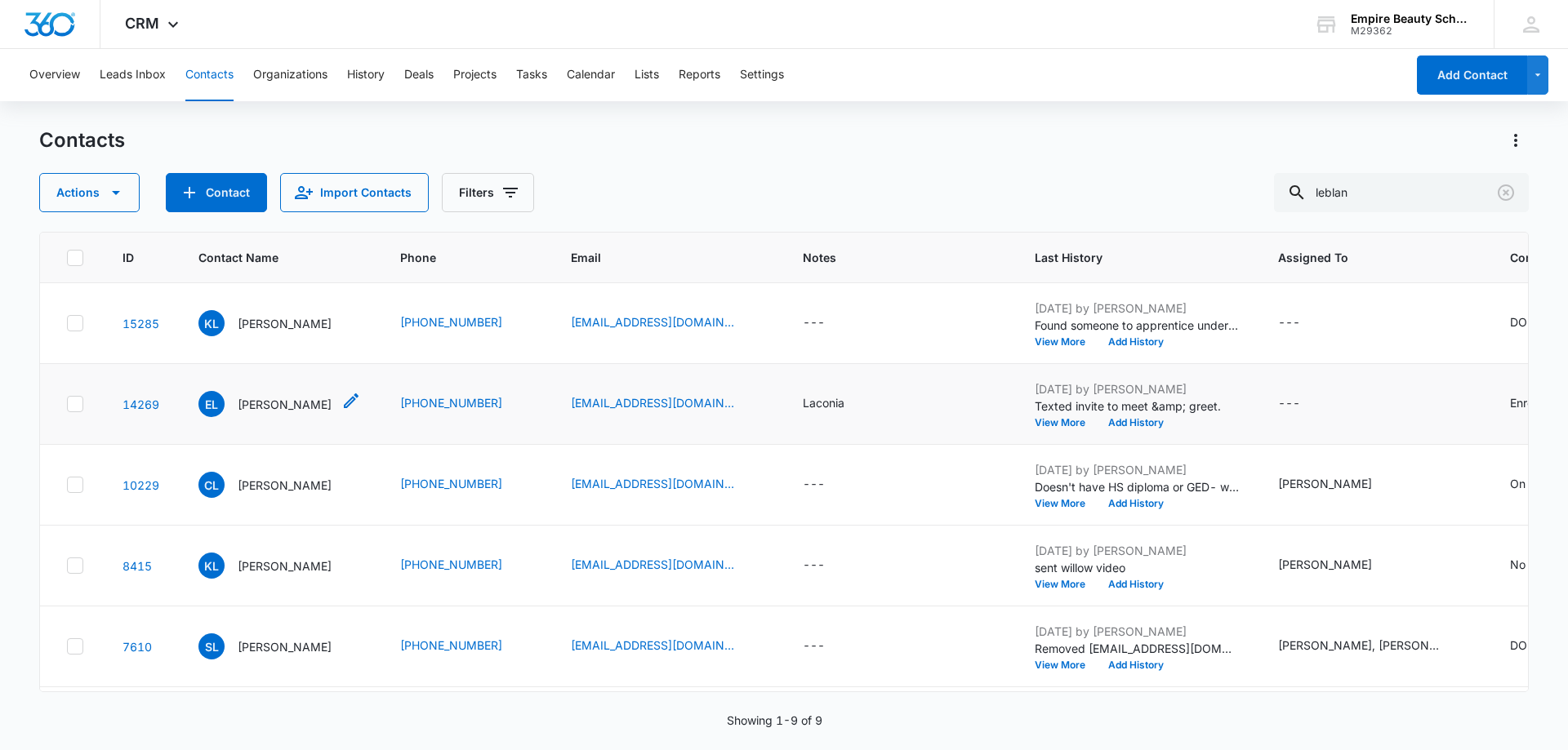
click at [279, 401] on p "Emma LeBlanc" at bounding box center [285, 404] width 94 height 17
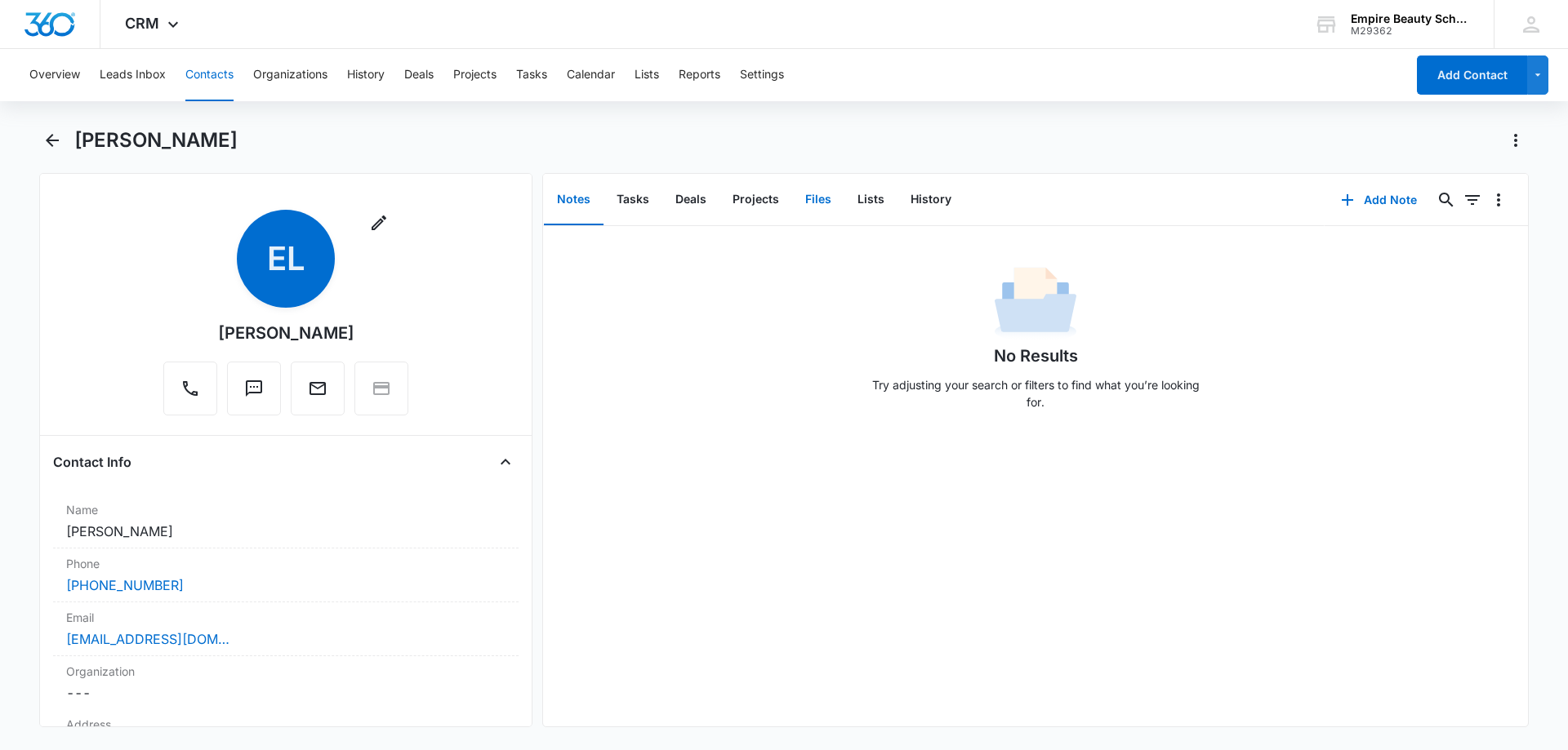
click at [803, 201] on button "Files" at bounding box center [818, 200] width 53 height 51
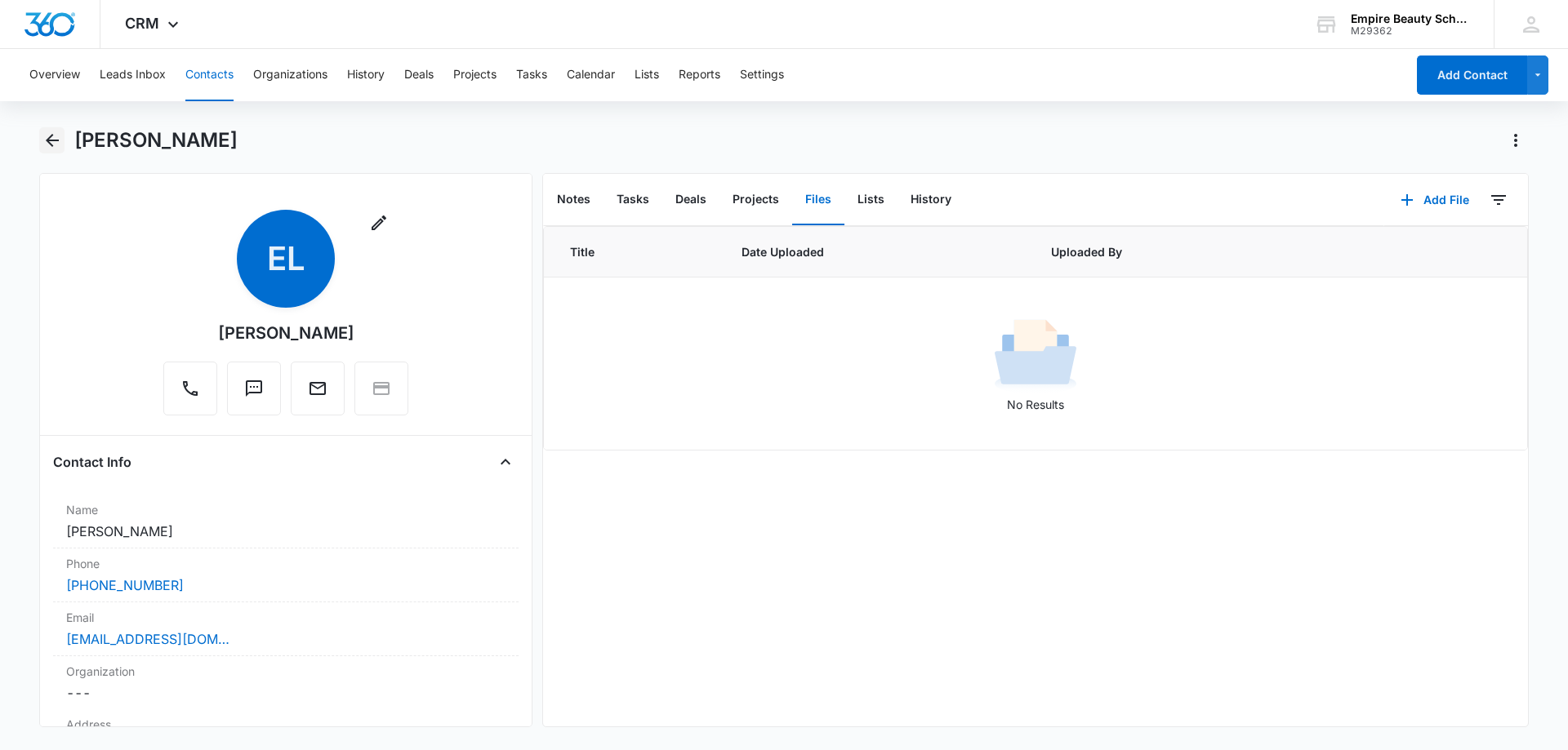
click at [50, 143] on icon "Back" at bounding box center [52, 140] width 13 height 13
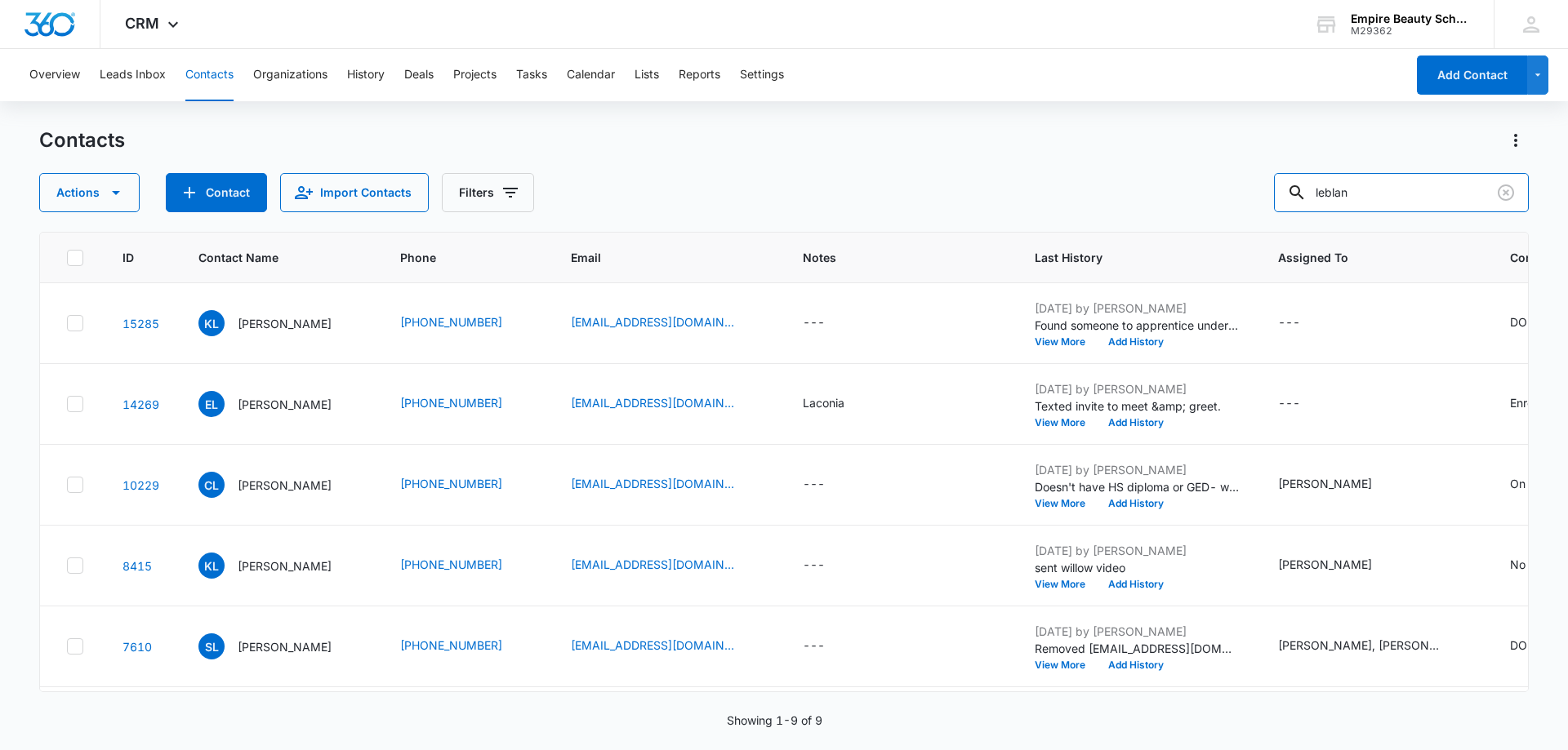
drag, startPoint x: 1289, startPoint y: 197, endPoint x: 1180, endPoint y: 188, distance: 109.4
click at [1210, 190] on div "Actions Contact Import Contacts Filters leblan" at bounding box center [783, 192] width 1489 height 39
type input "merrill"
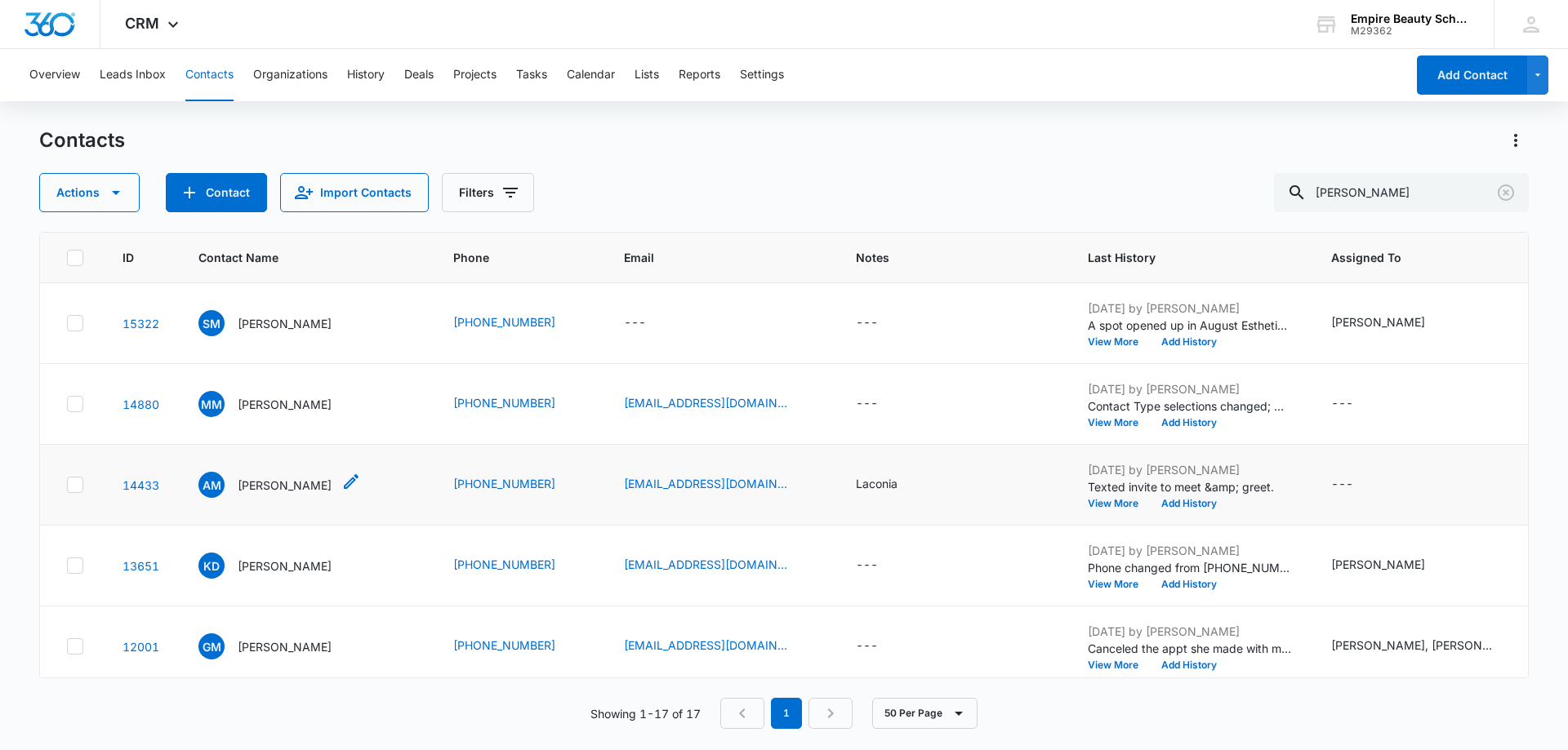
click at [286, 483] on p "Aubrey Merrill" at bounding box center [285, 484] width 94 height 17
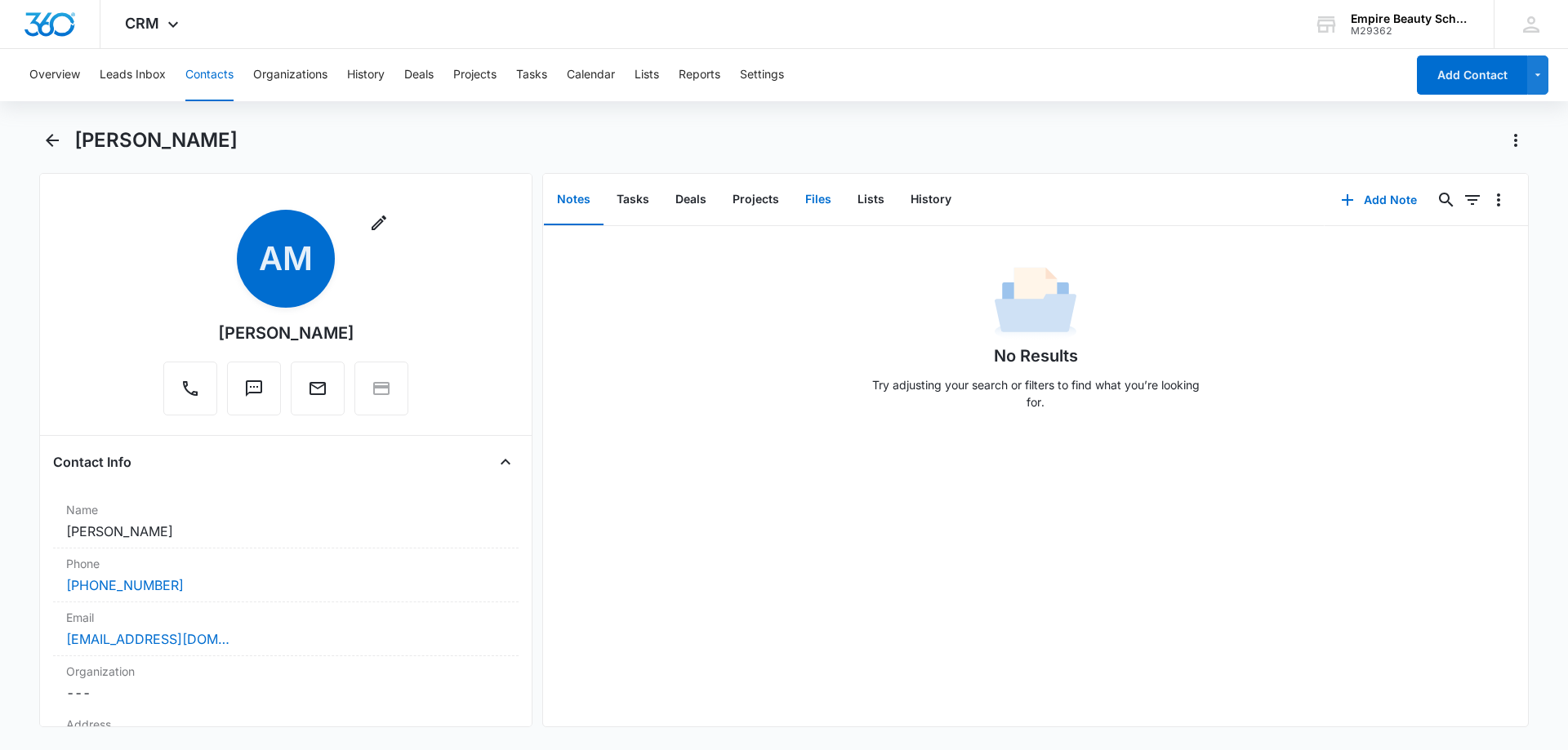
click at [817, 203] on button "Files" at bounding box center [818, 200] width 53 height 51
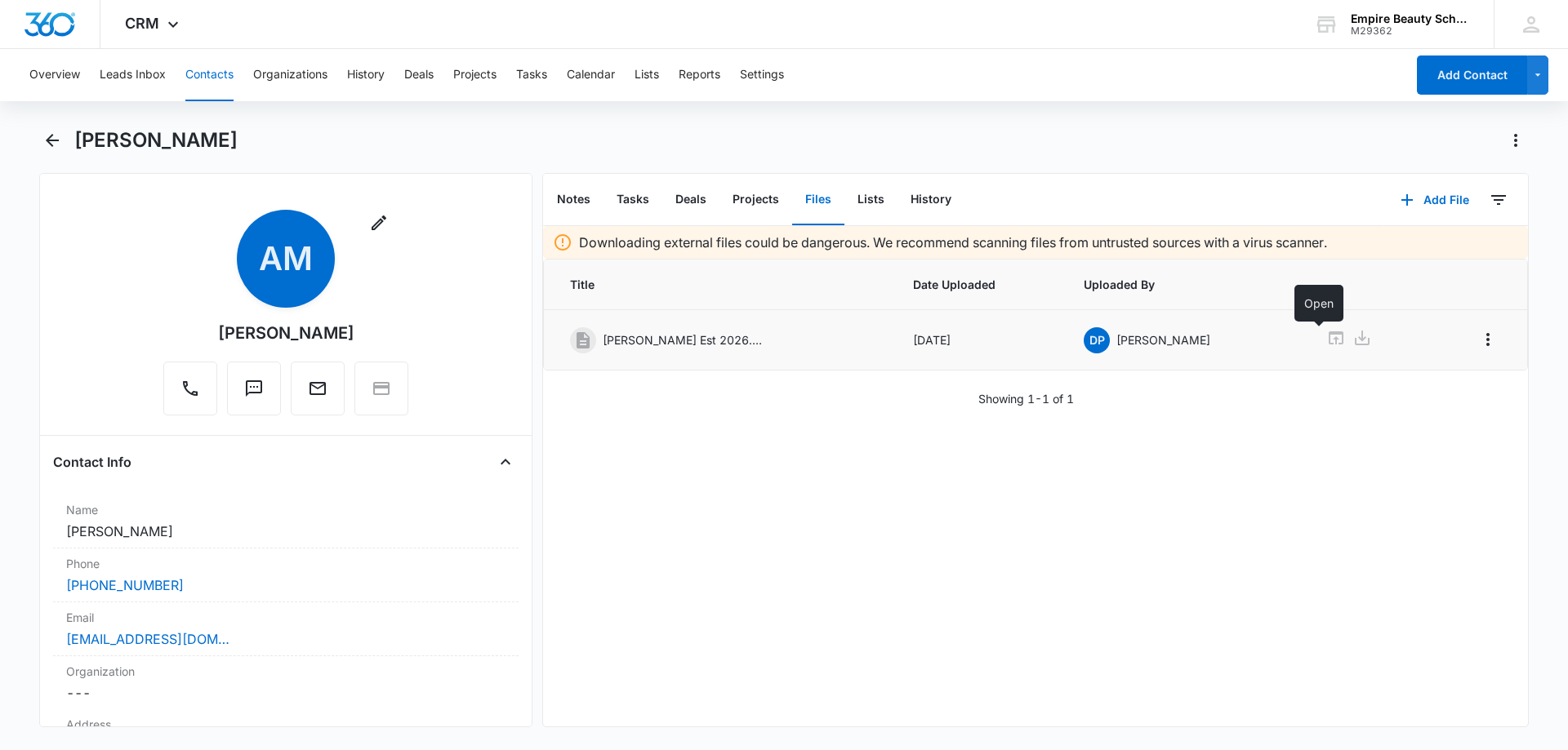
click at [1329, 338] on icon at bounding box center [1336, 337] width 15 height 13
click at [47, 149] on icon "Back" at bounding box center [53, 140] width 20 height 20
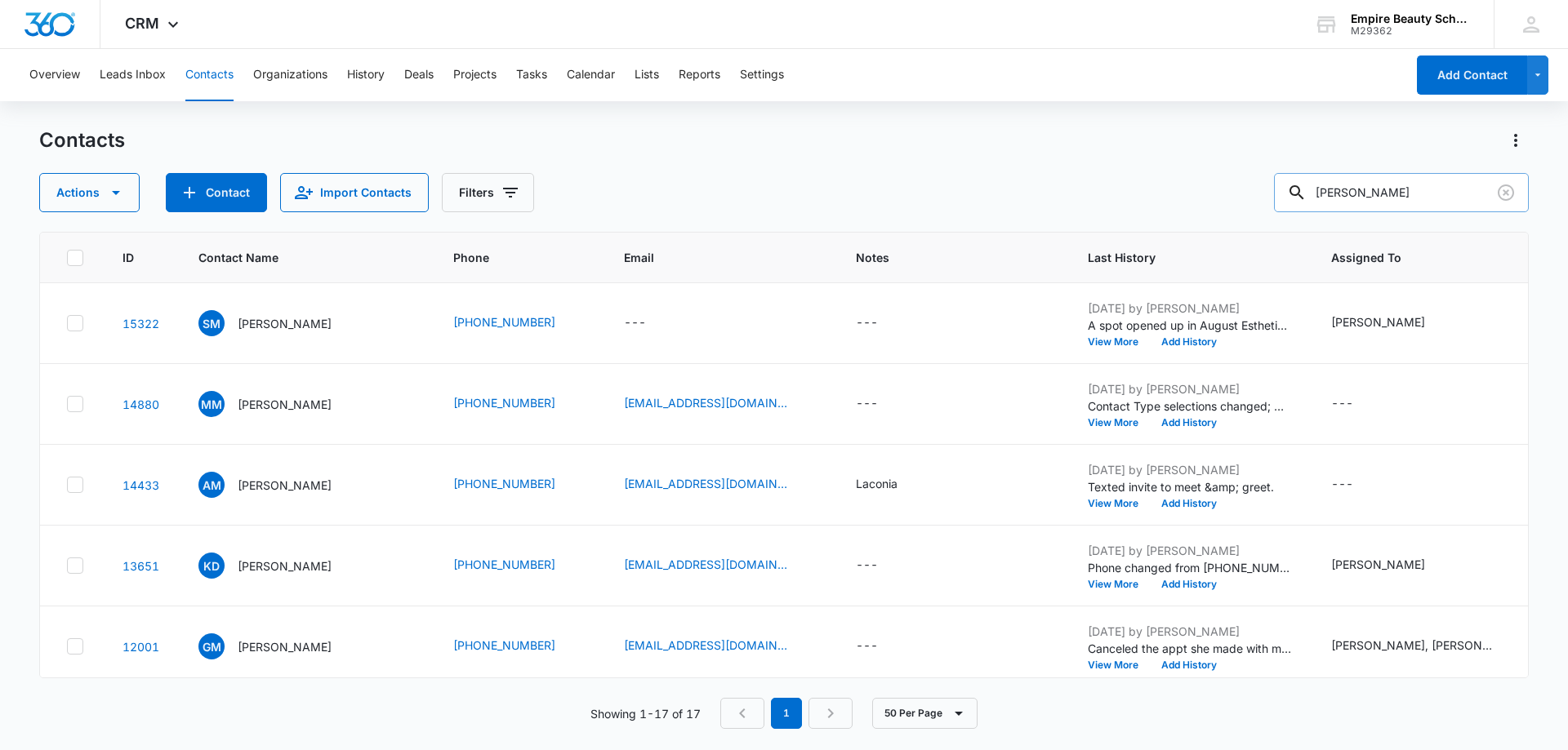
click at [1372, 189] on input "merrill" at bounding box center [1402, 192] width 255 height 39
drag, startPoint x: 1371, startPoint y: 189, endPoint x: 1278, endPoint y: 189, distance: 93.0
click at [1278, 189] on div "Actions Contact Import Contacts Filters merrill" at bounding box center [783, 192] width 1489 height 39
type input "morris"
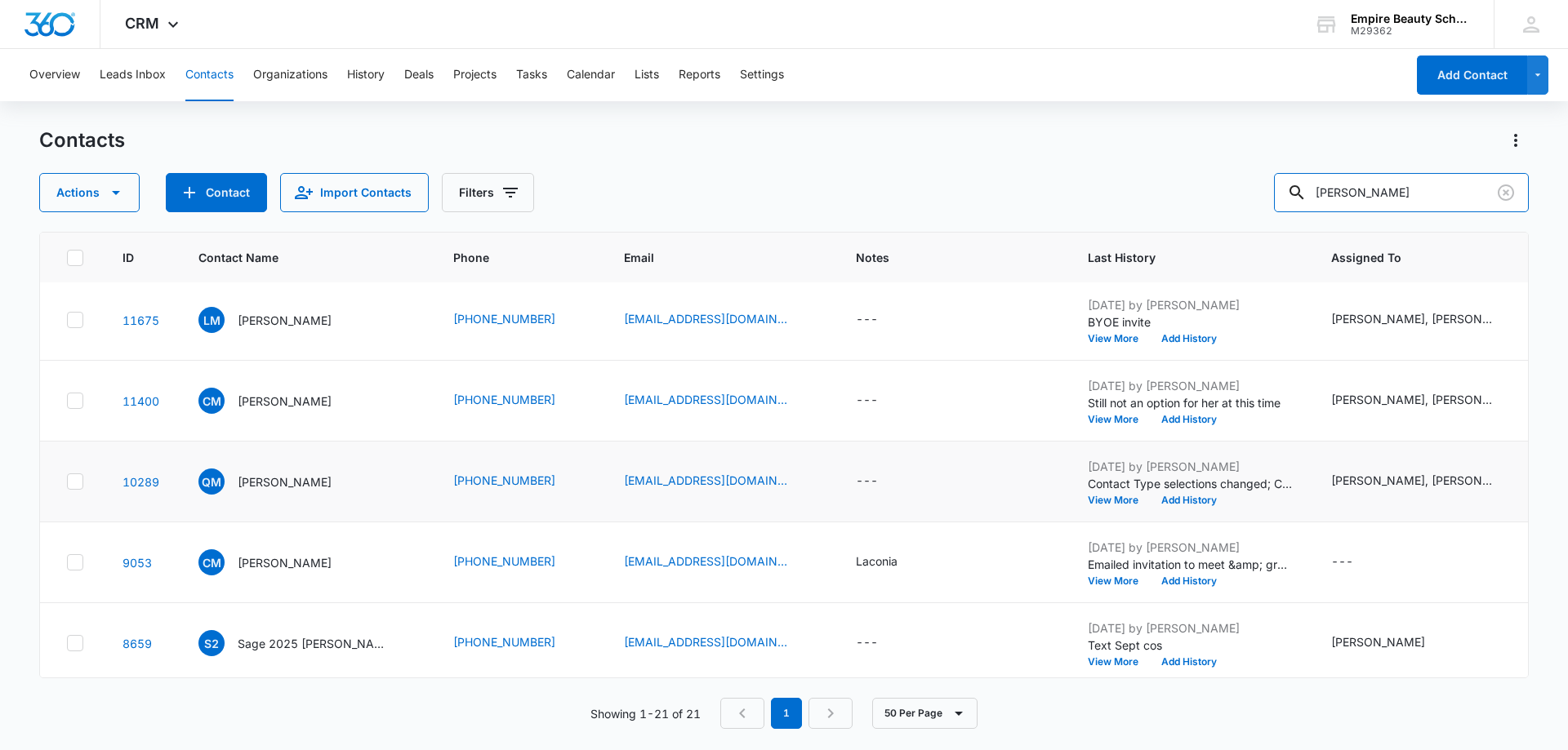
scroll to position [490, 0]
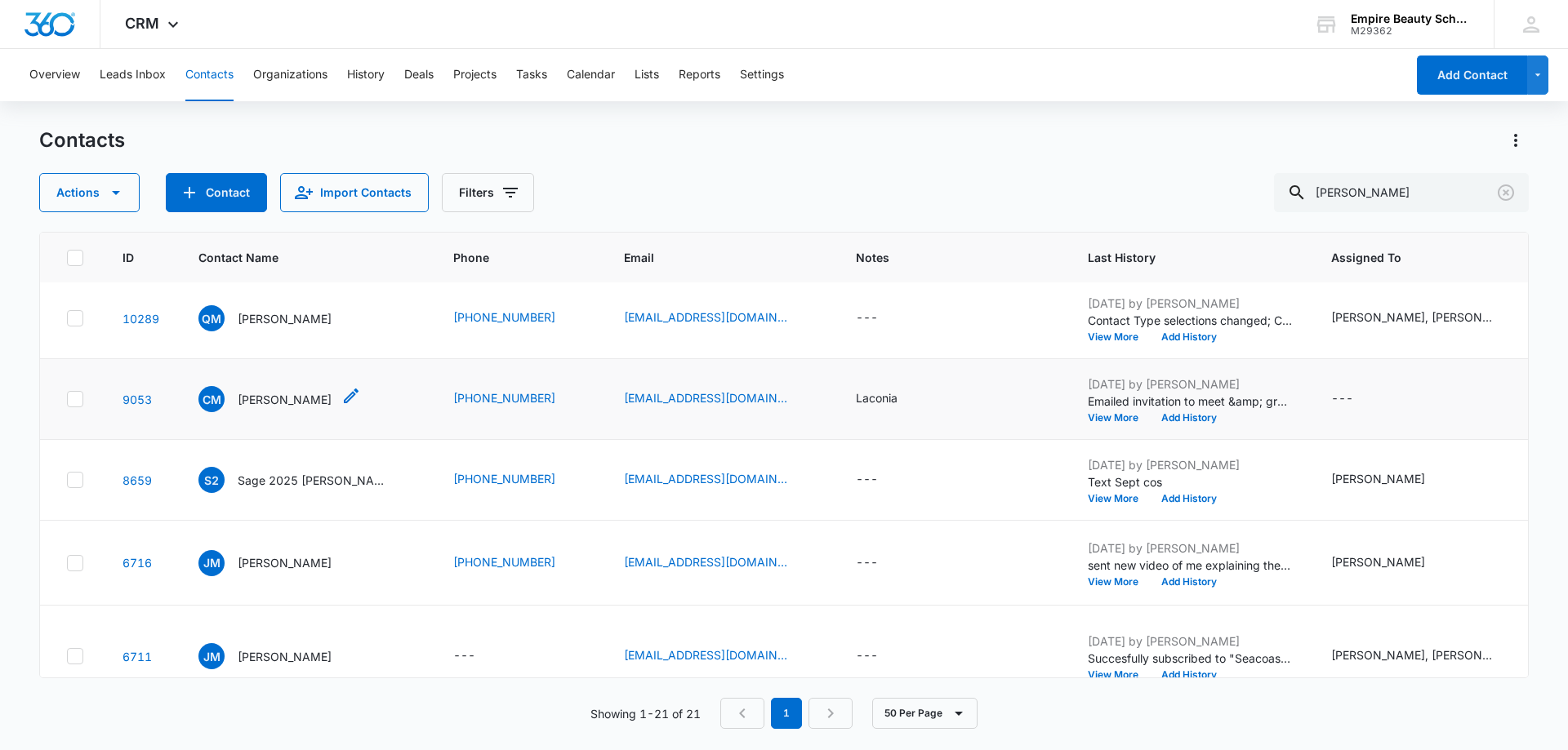
click at [277, 408] on p "Cheyenne Morrison" at bounding box center [285, 399] width 94 height 17
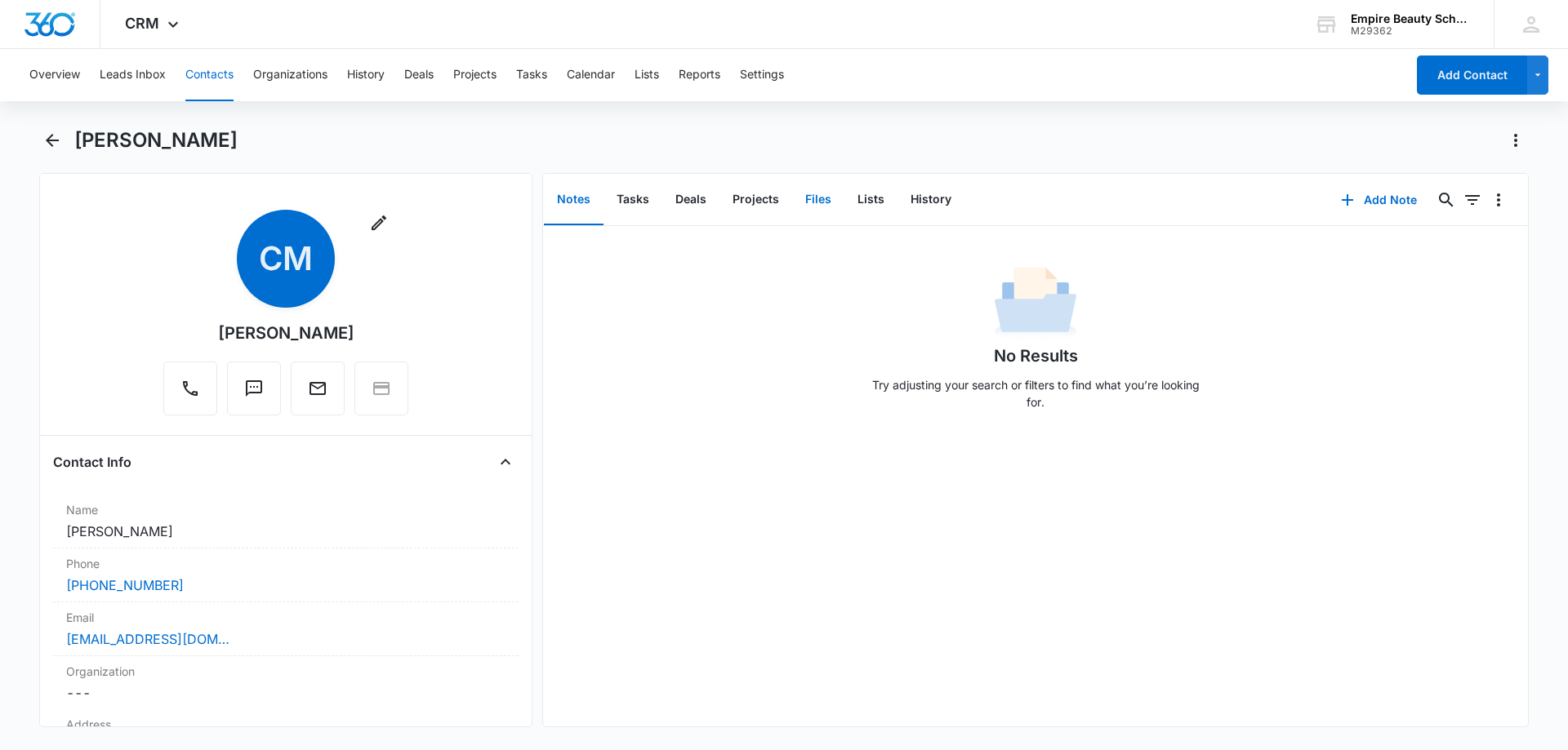
click at [818, 205] on button "Files" at bounding box center [818, 200] width 53 height 51
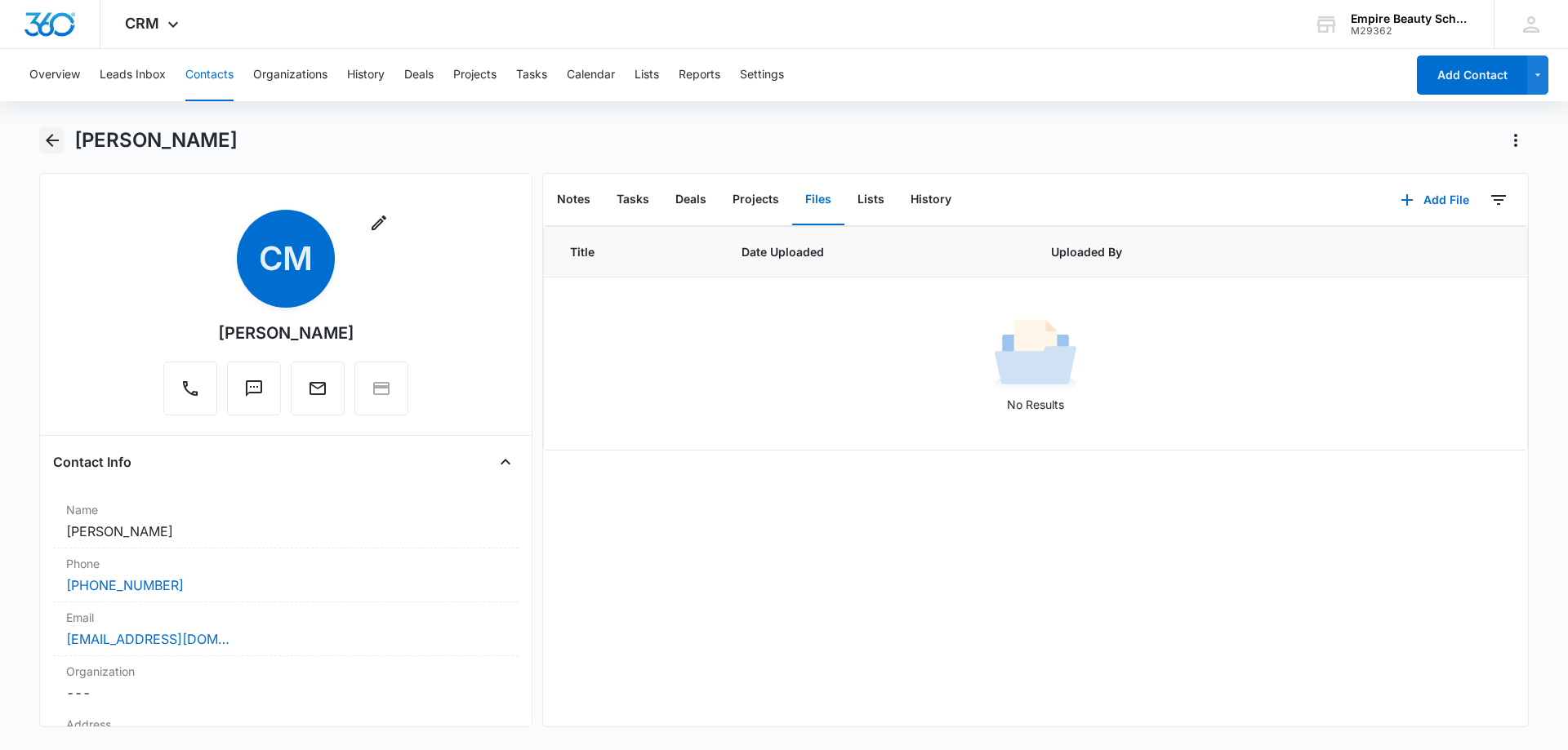
click at [57, 143] on icon "Back" at bounding box center [53, 140] width 20 height 20
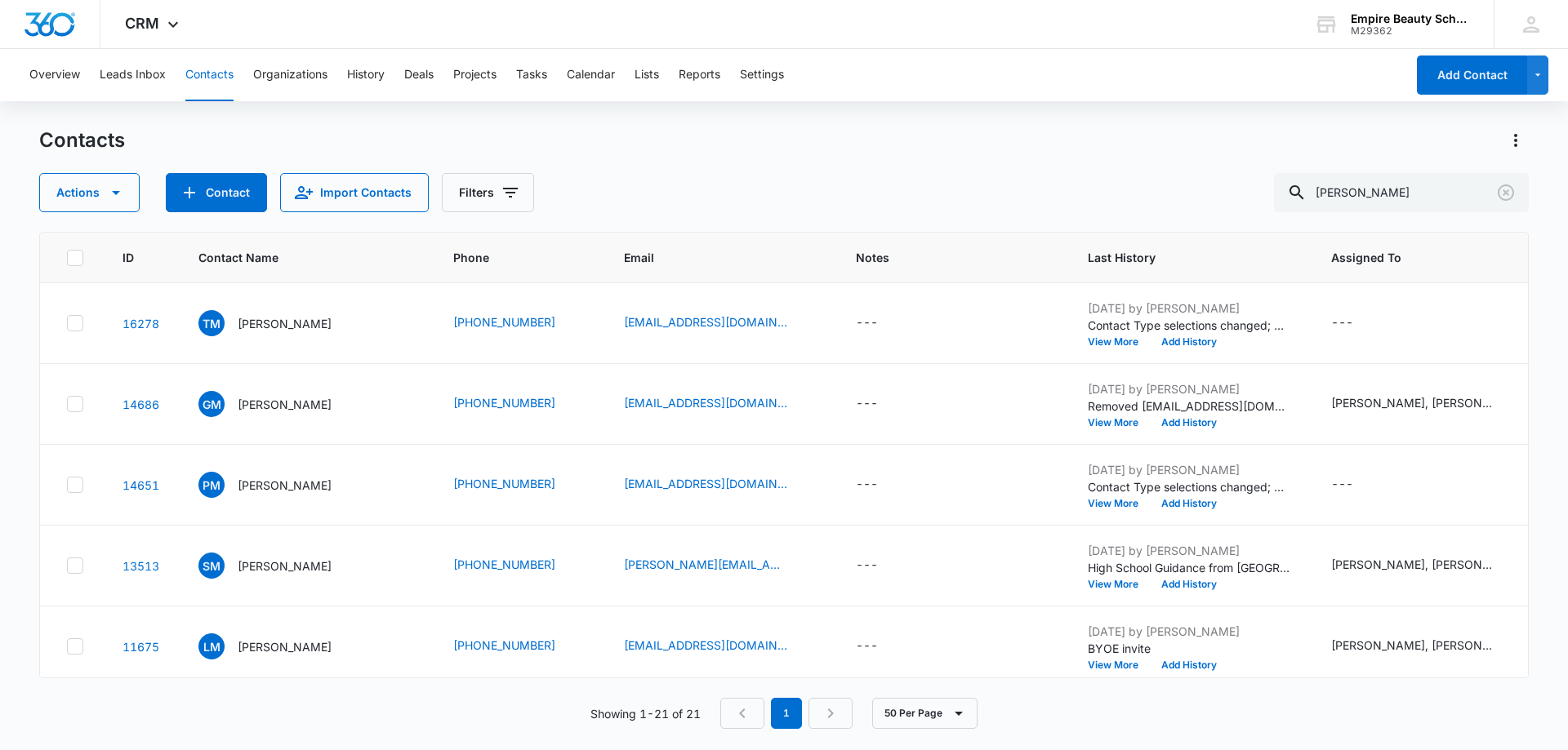
scroll to position [490, 0]
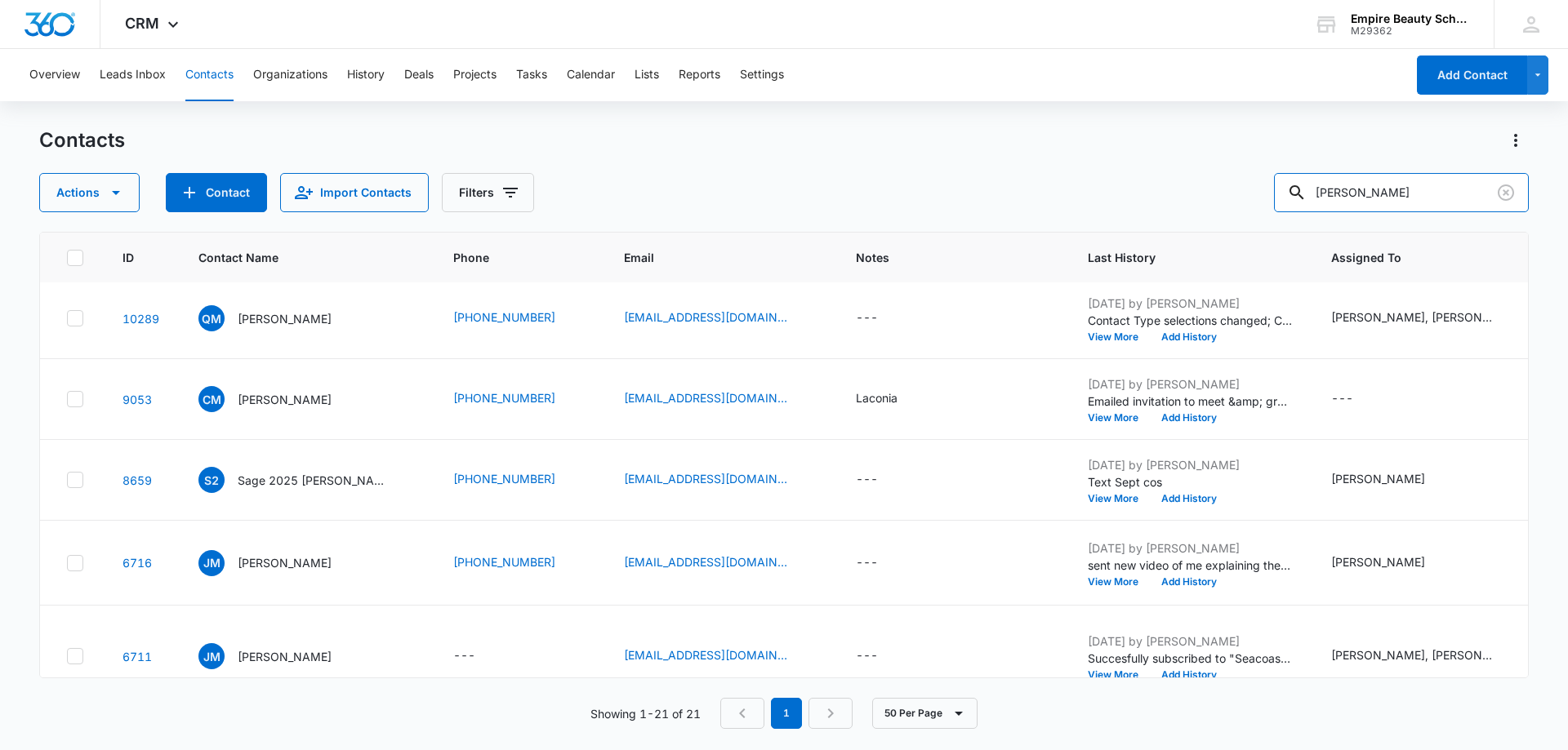
drag, startPoint x: 1262, startPoint y: 190, endPoint x: 1236, endPoint y: 185, distance: 26.5
click at [1240, 187] on div "Actions Contact Import Contacts Filters morris" at bounding box center [783, 192] width 1489 height 39
drag, startPoint x: 1375, startPoint y: 189, endPoint x: 1330, endPoint y: 190, distance: 45.0
click at [1330, 190] on input "shledo" at bounding box center [1402, 192] width 255 height 39
type input "sheldon"
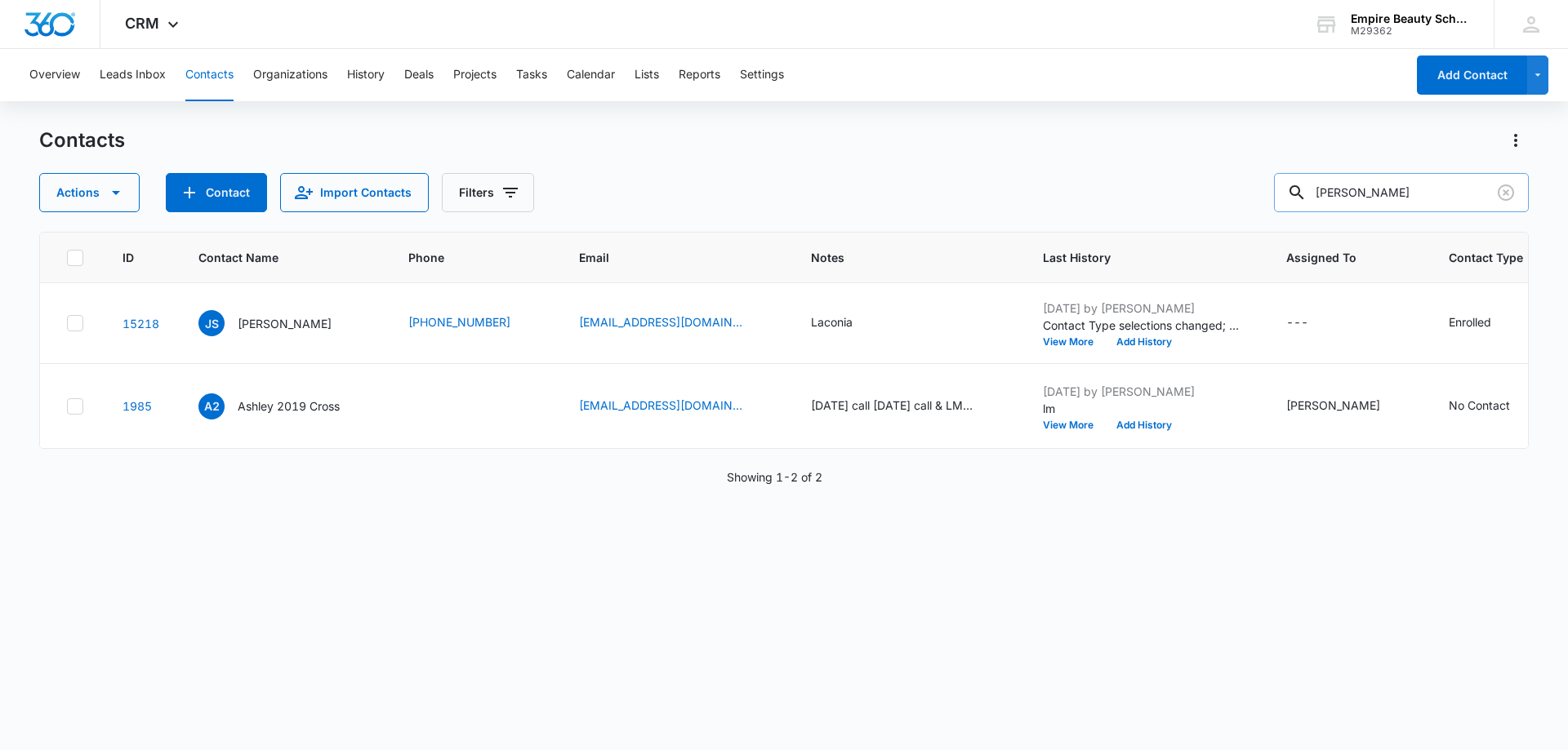
scroll to position [0, 0]
click at [286, 323] on p "Jayla Sheldon" at bounding box center [285, 323] width 94 height 17
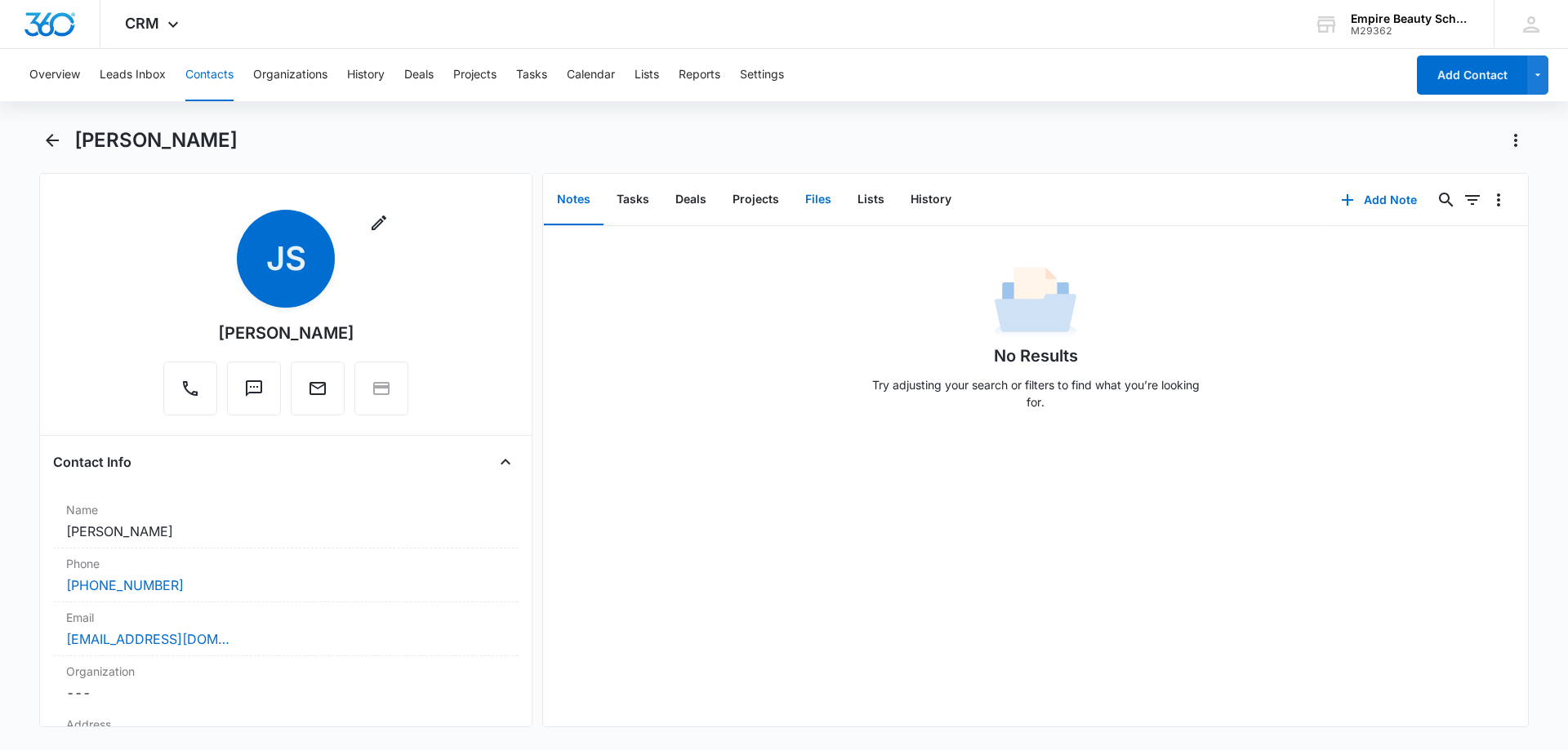
click at [804, 201] on button "Files" at bounding box center [818, 200] width 53 height 51
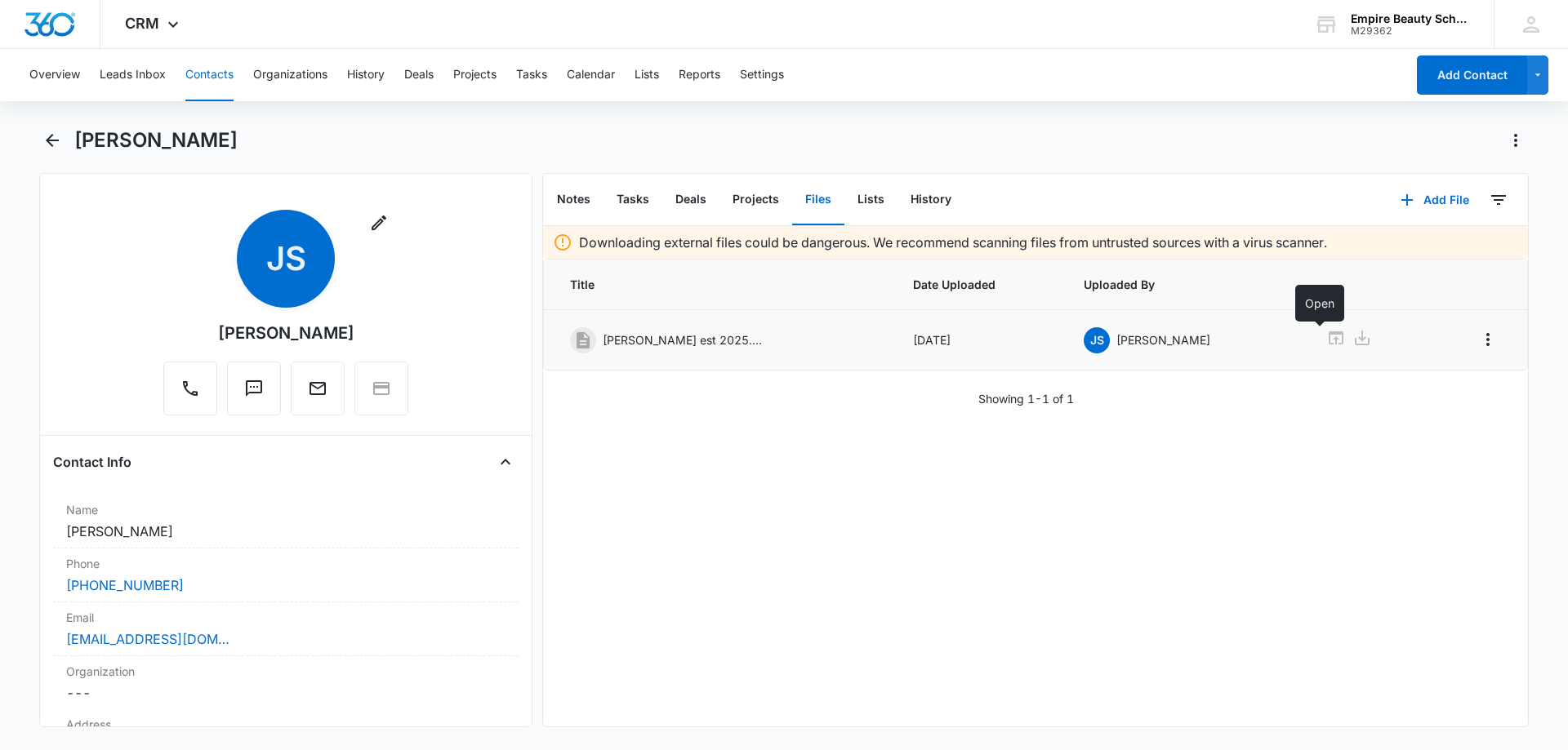
click at [1329, 344] on icon at bounding box center [1336, 337] width 15 height 13
click at [52, 134] on icon "Back" at bounding box center [53, 140] width 20 height 20
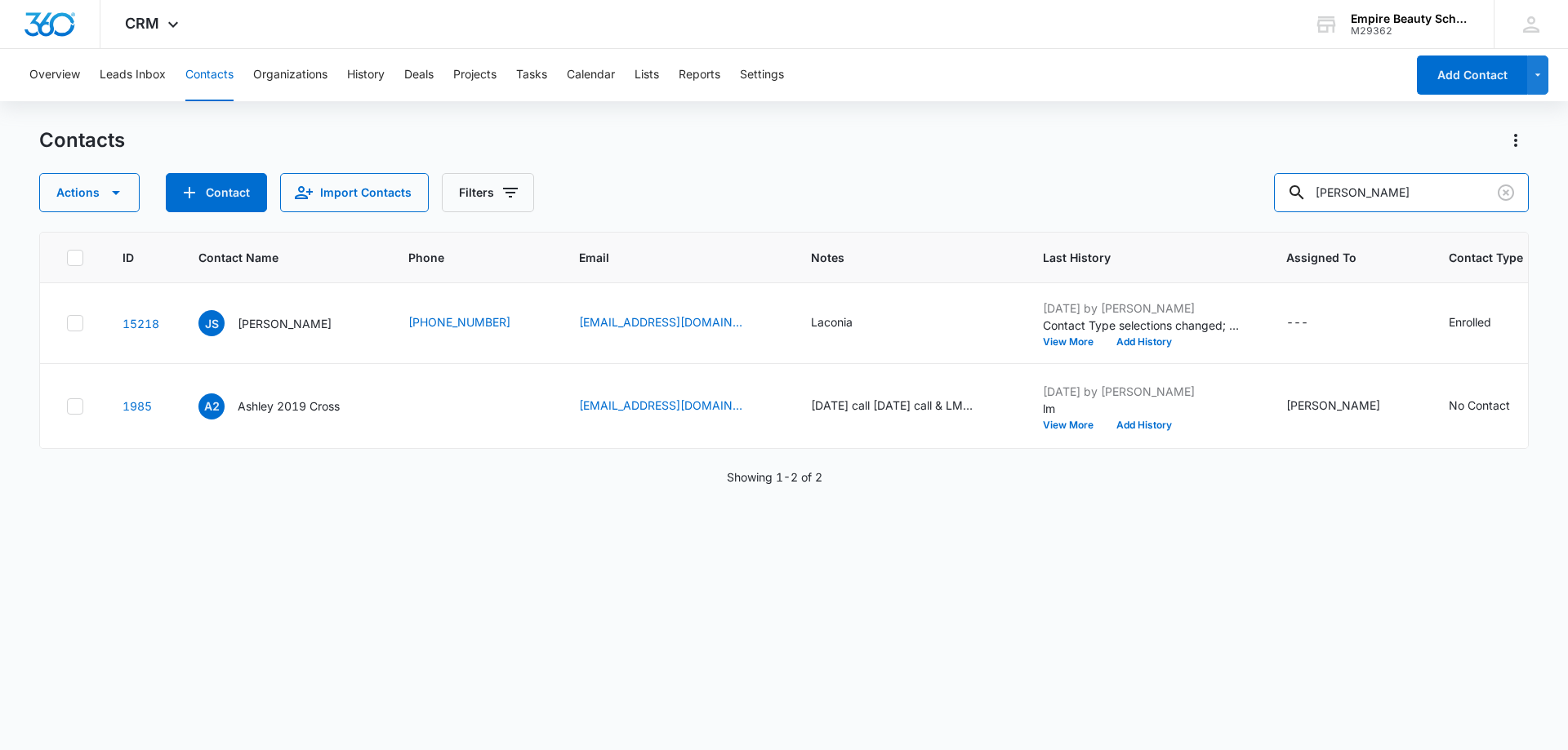
drag, startPoint x: 1347, startPoint y: 189, endPoint x: 1244, endPoint y: 198, distance: 103.4
click at [1250, 198] on div "Actions Contact Import Contacts Filters sheldon" at bounding box center [783, 192] width 1489 height 39
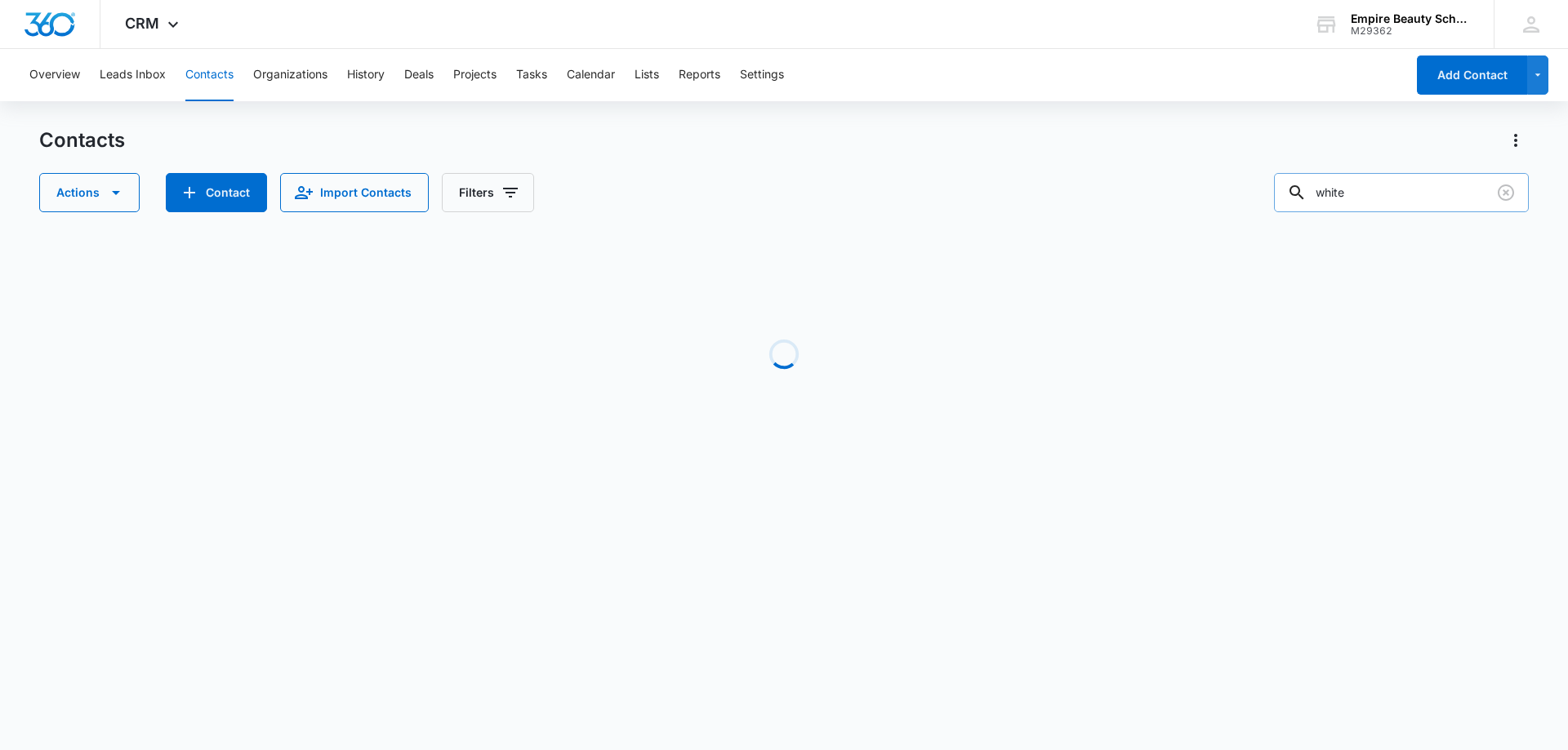
click at [1327, 194] on input "white" at bounding box center [1402, 192] width 255 height 39
type input "sydney white"
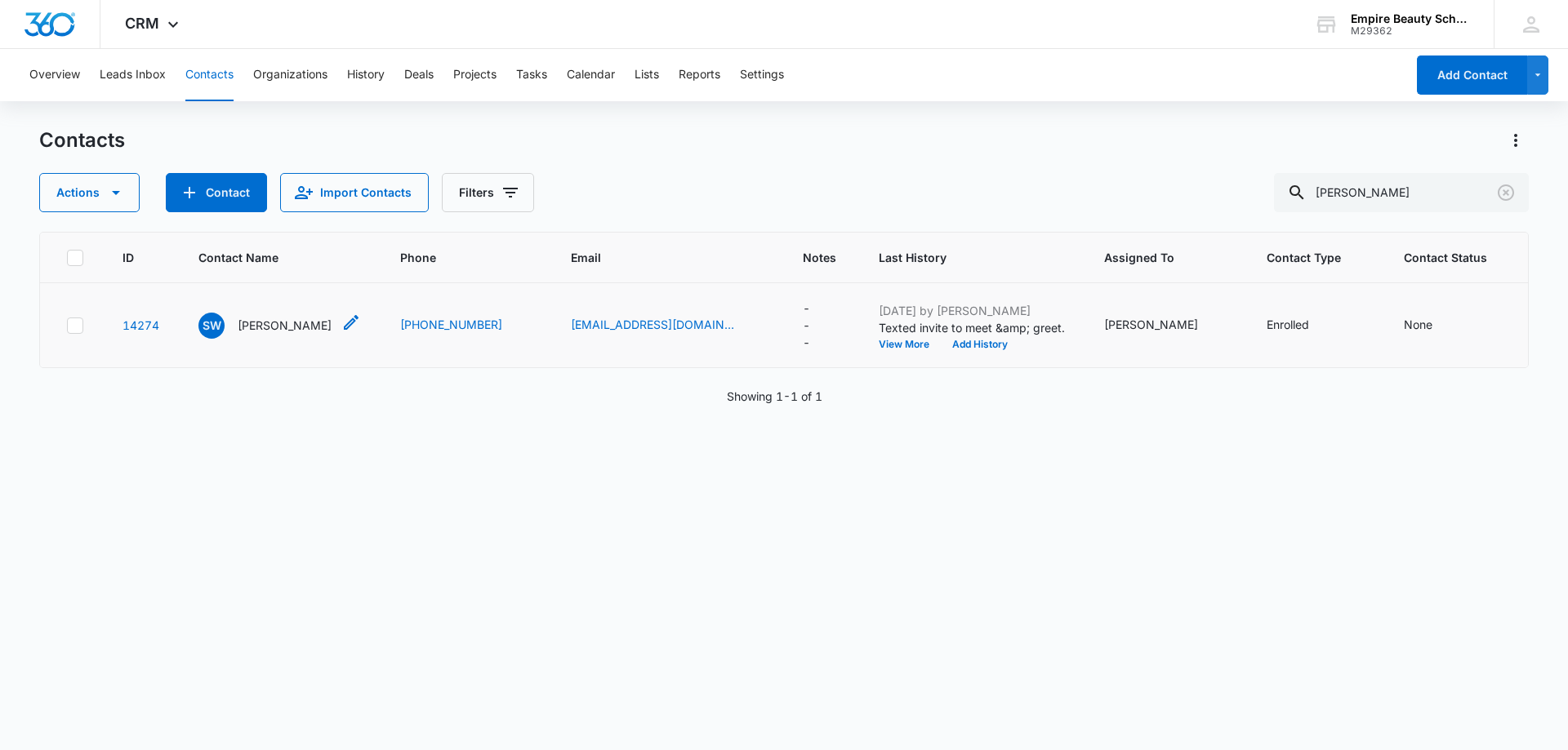
click at [275, 317] on p "Sydney White" at bounding box center [285, 325] width 94 height 17
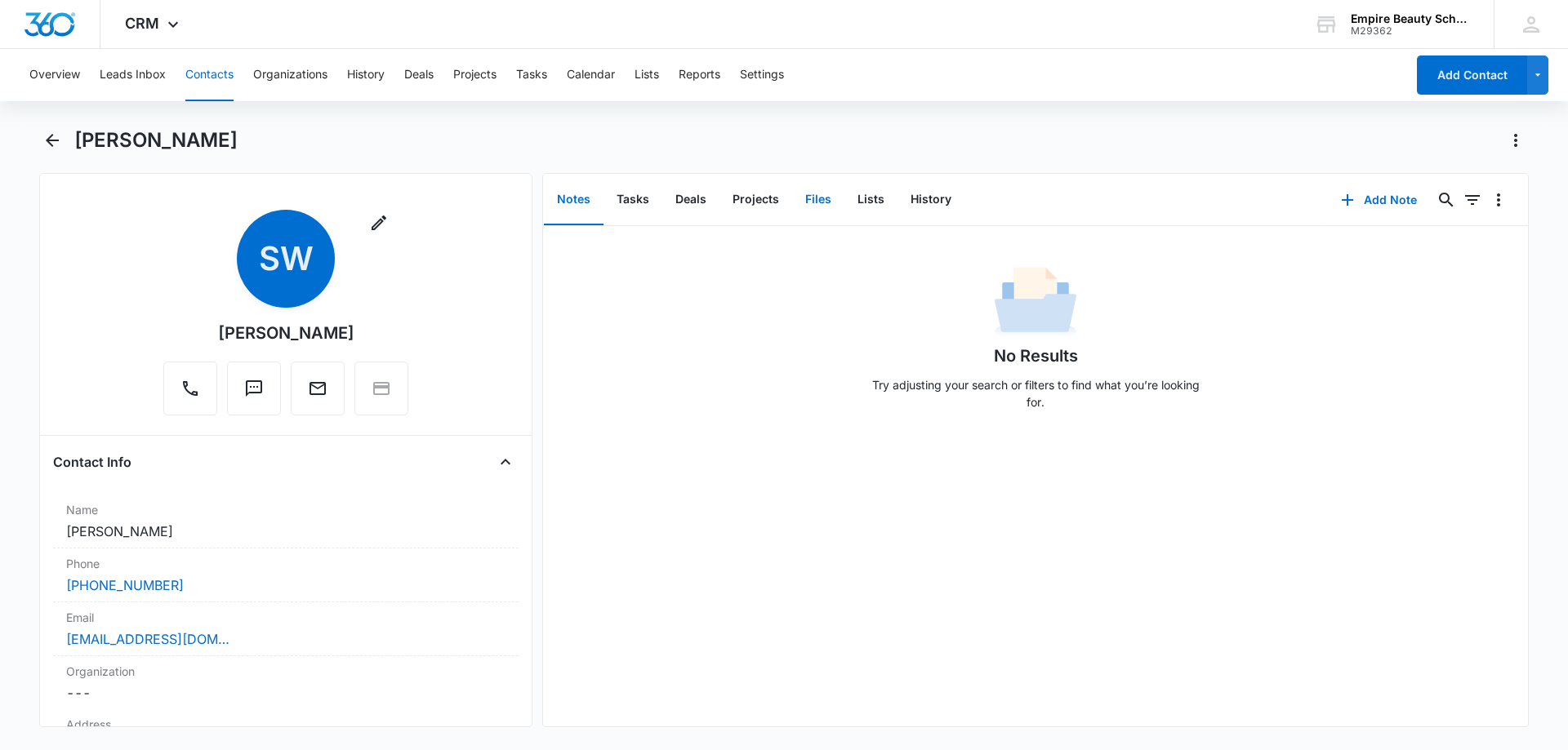
click at [829, 202] on button "Files" at bounding box center [818, 200] width 53 height 51
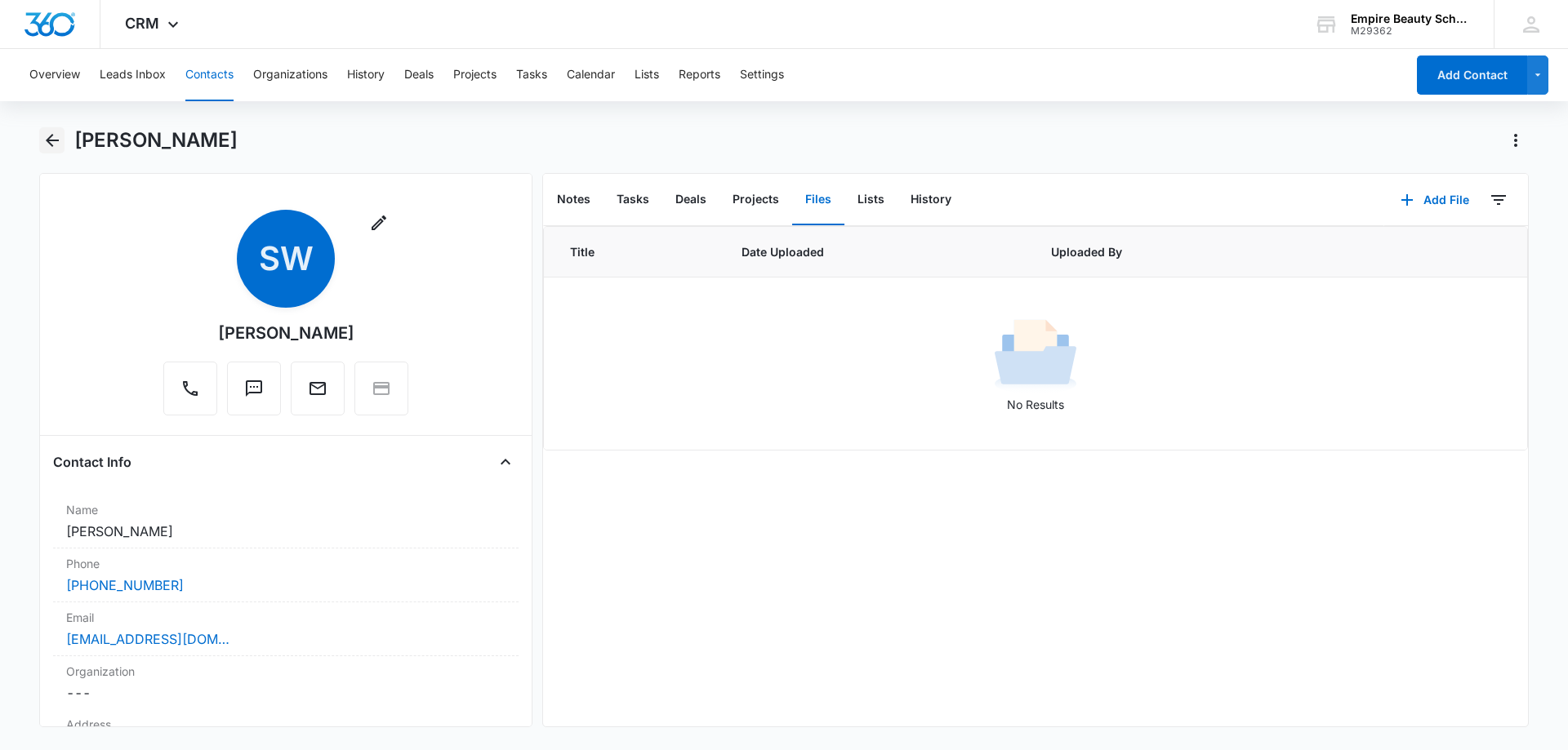
click at [55, 134] on icon "Back" at bounding box center [53, 140] width 20 height 20
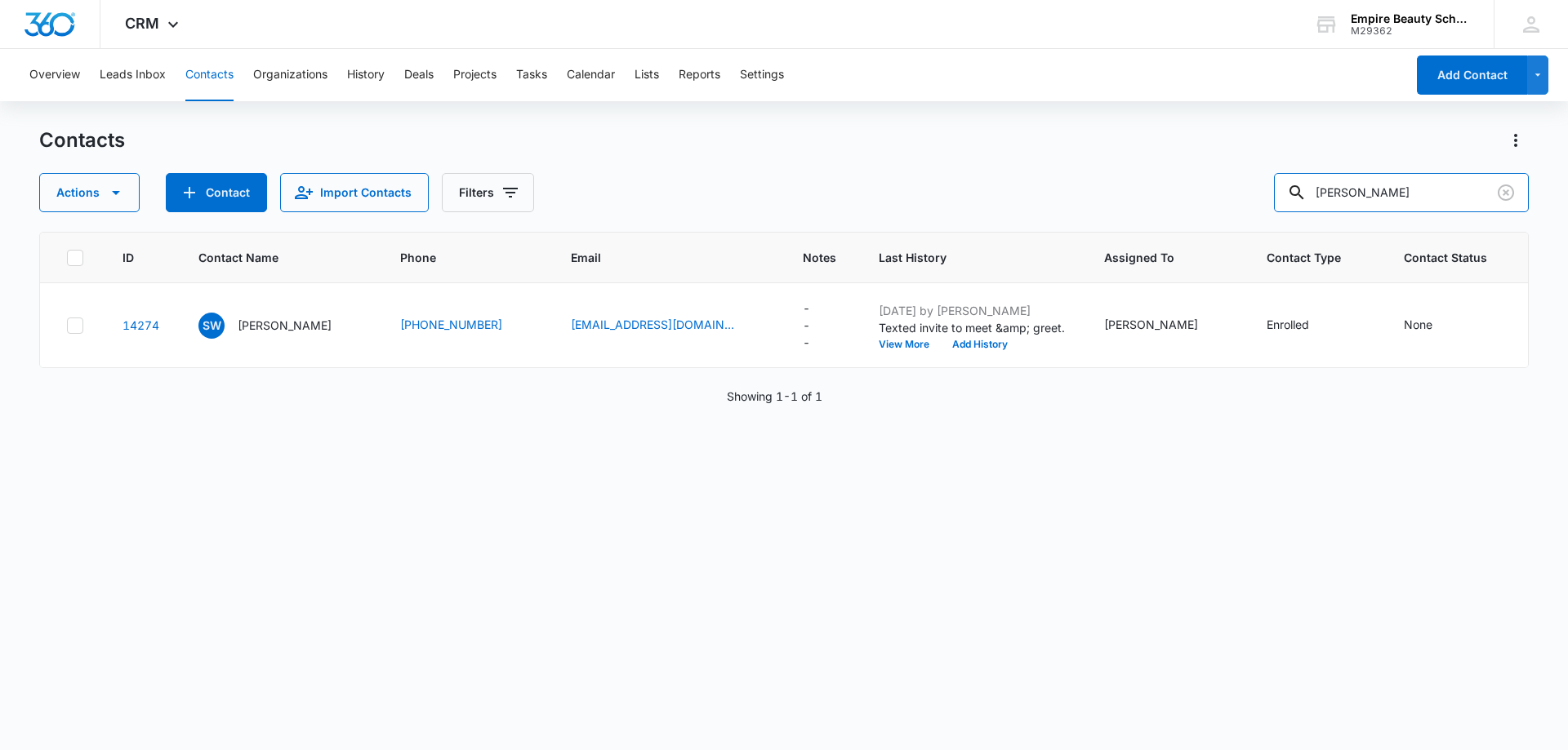
drag, startPoint x: 1297, startPoint y: 195, endPoint x: 1158, endPoint y: 203, distance: 139.2
click at [1180, 200] on div "Actions Contact Import Contacts Filters sydney white" at bounding box center [783, 192] width 1489 height 39
type input "averill"
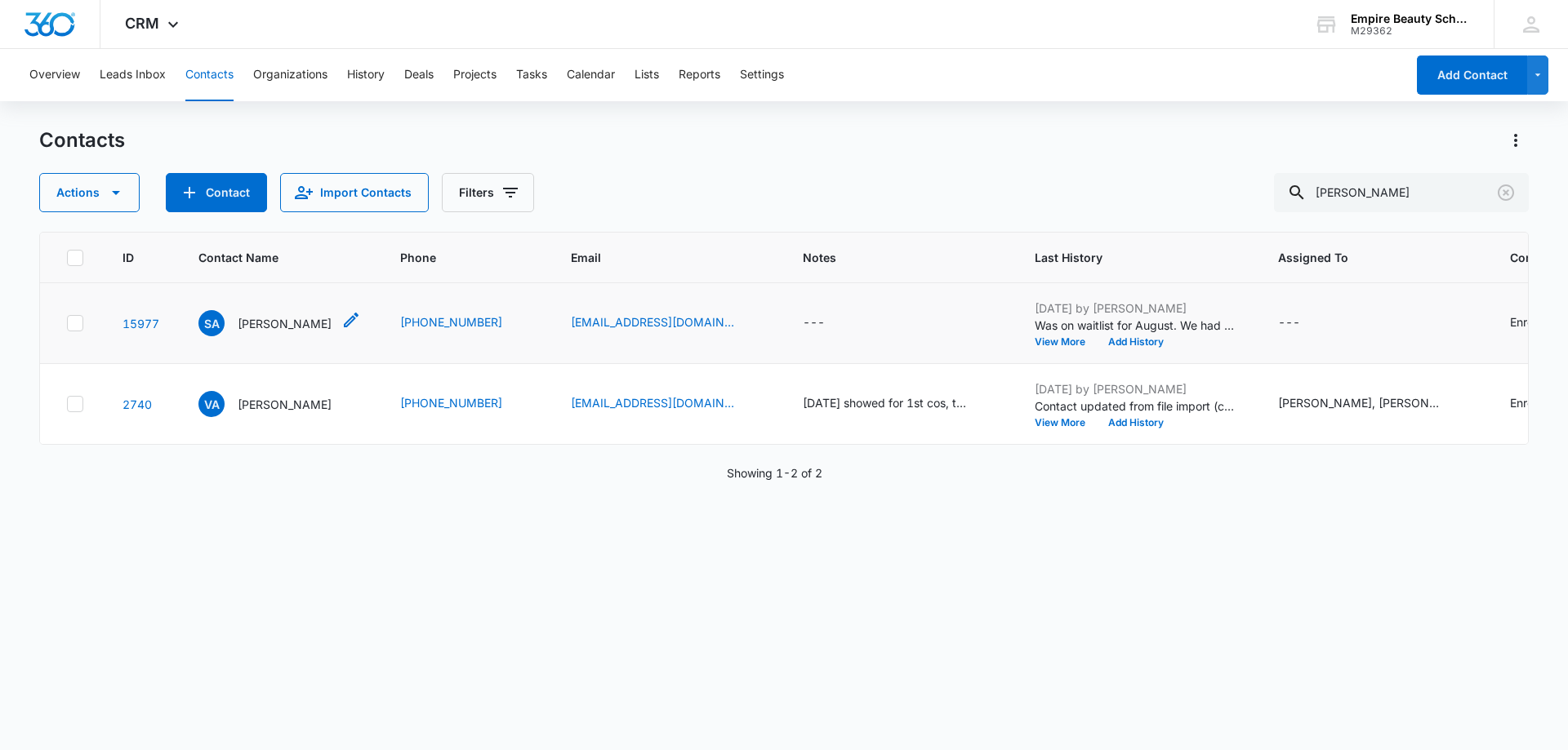
click at [247, 318] on p "Shelby Averill" at bounding box center [285, 323] width 94 height 17
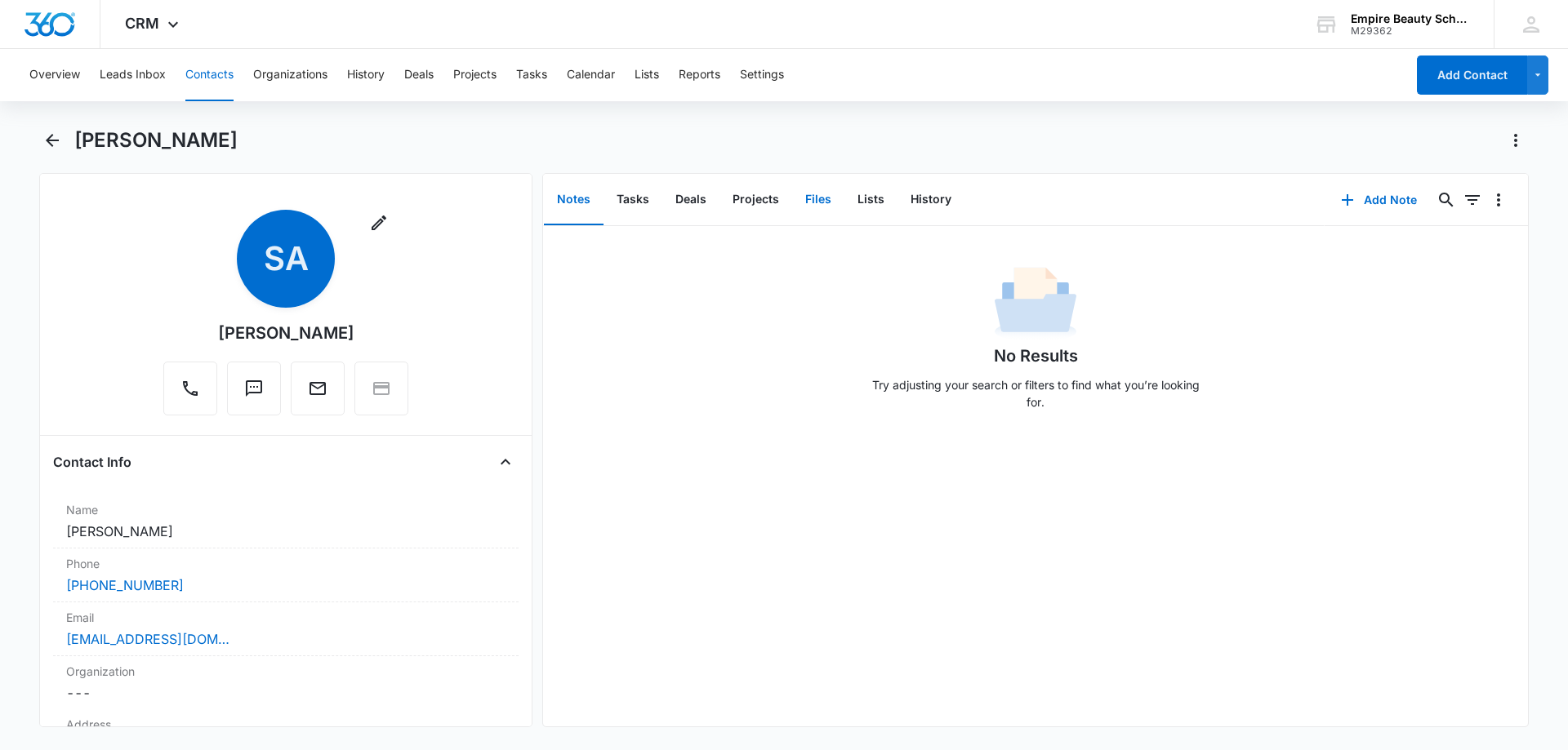
click at [824, 192] on button "Files" at bounding box center [818, 200] width 53 height 51
